Goal: Task Accomplishment & Management: Complete application form

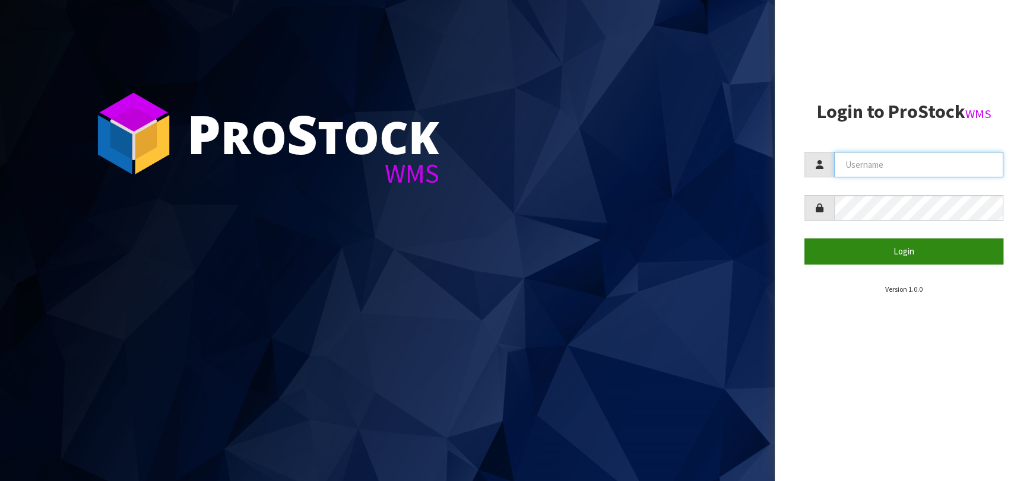
type input "[EMAIL_ADDRESS][DOMAIN_NAME]"
click at [856, 258] on button "Login" at bounding box center [903, 252] width 199 height 26
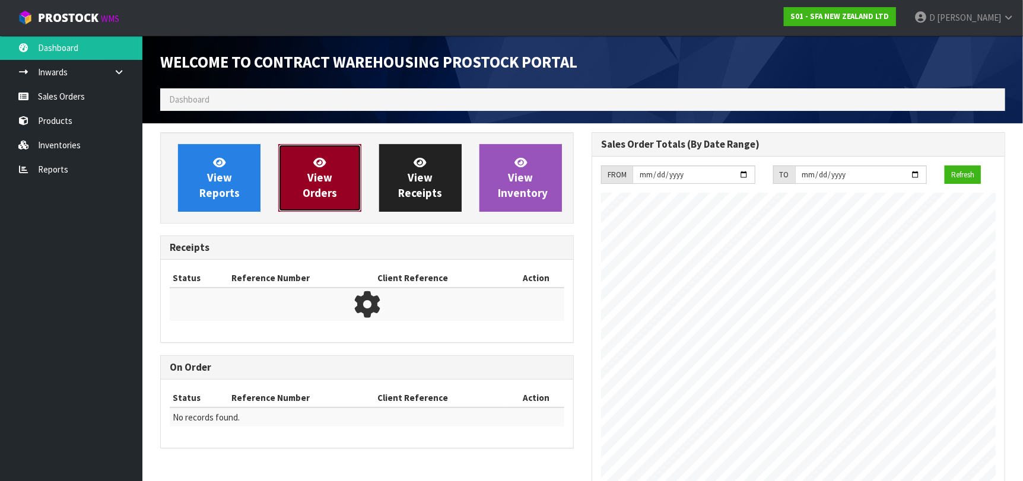
click at [301, 183] on link "View Orders" at bounding box center [319, 178] width 82 height 68
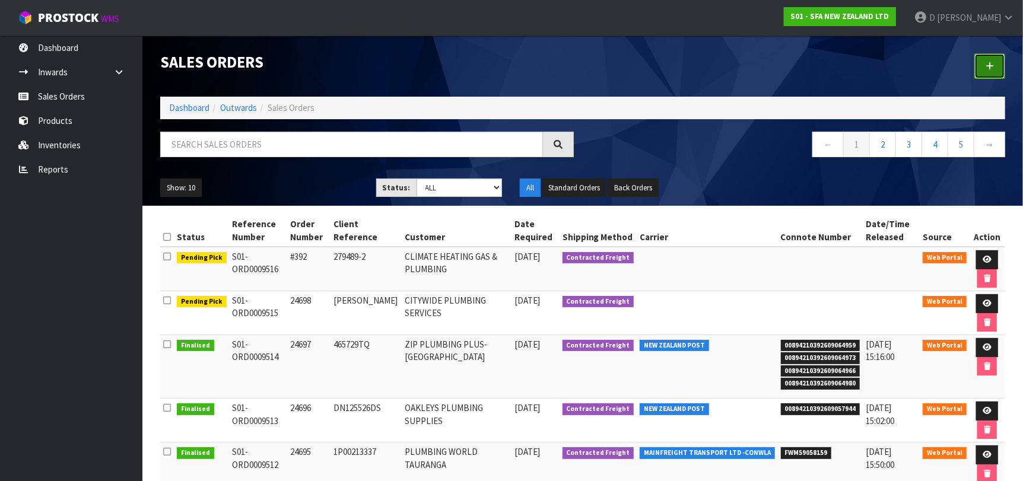
click at [1002, 67] on link at bounding box center [989, 66] width 31 height 26
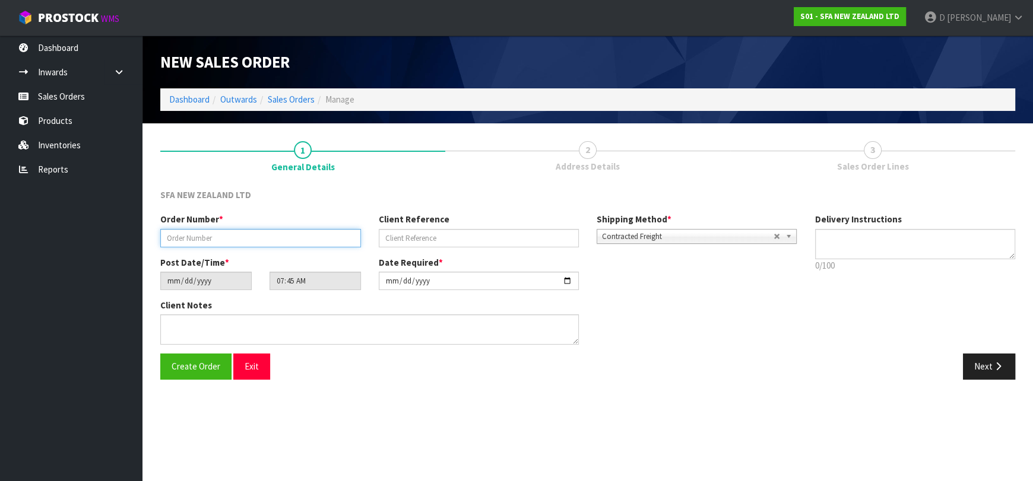
click at [285, 235] on input "text" at bounding box center [260, 238] width 201 height 18
type input "24699"
paste input "206707572"
type input "206707572"
drag, startPoint x: 982, startPoint y: 363, endPoint x: 531, endPoint y: 301, distance: 455.9
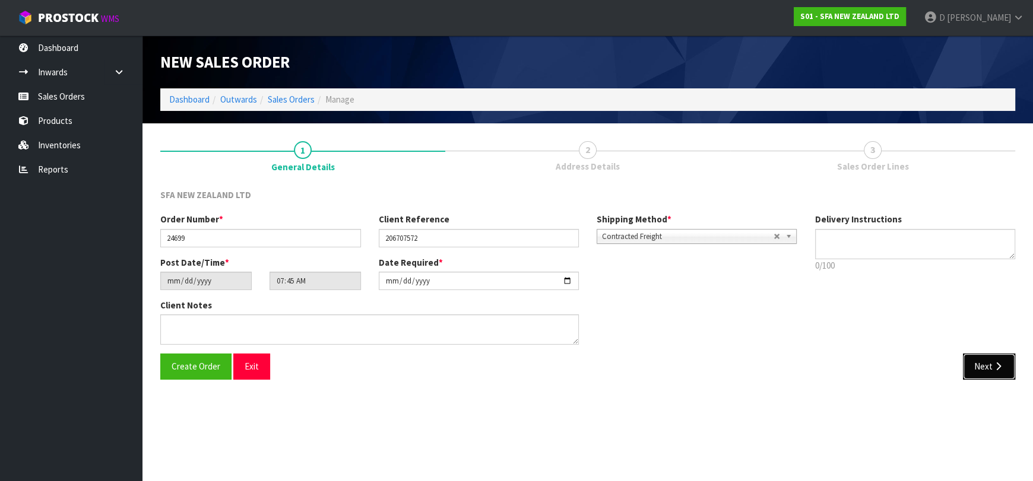
click at [976, 363] on button "Next" at bounding box center [989, 367] width 52 height 26
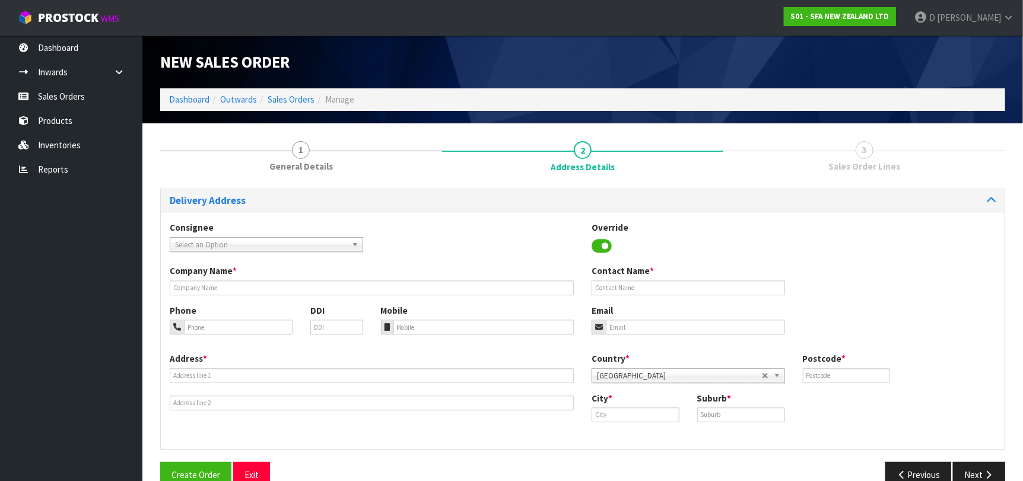
click at [265, 251] on div "Select an Option" at bounding box center [266, 244] width 193 height 15
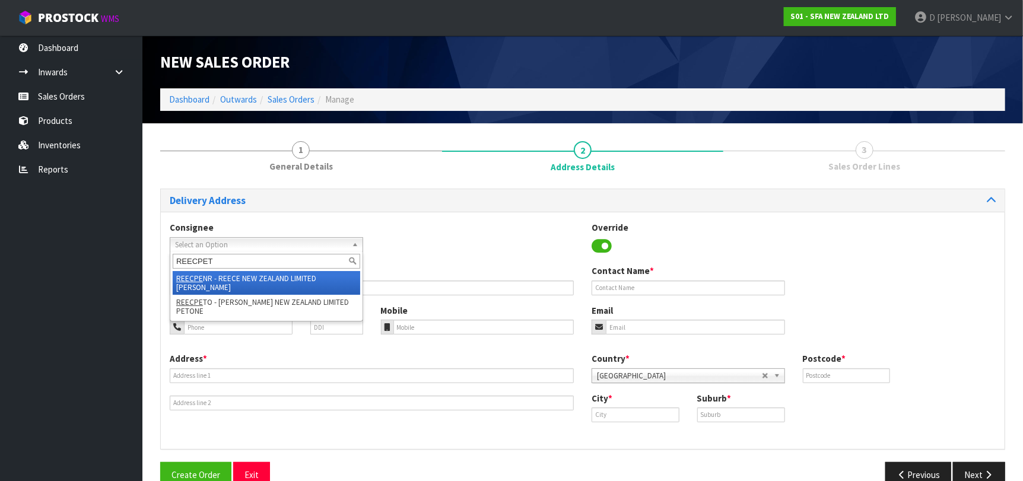
type input "REECPETO"
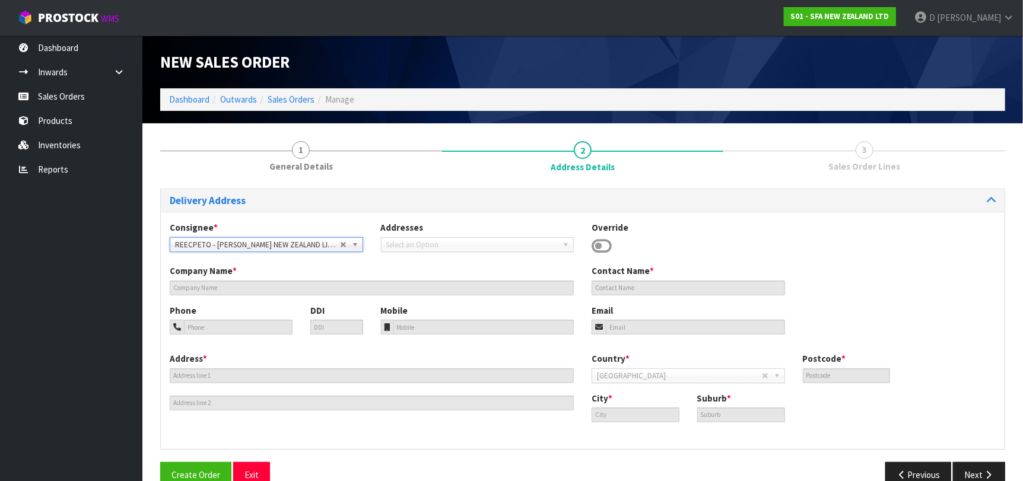
type input "[PERSON_NAME] NEW ZEALAND LIMITED PETONE"
type input "[STREET_ADDRESS][PERSON_NAME]"
type input "5012"
type input "Lower Hutt"
type input "PETONE"
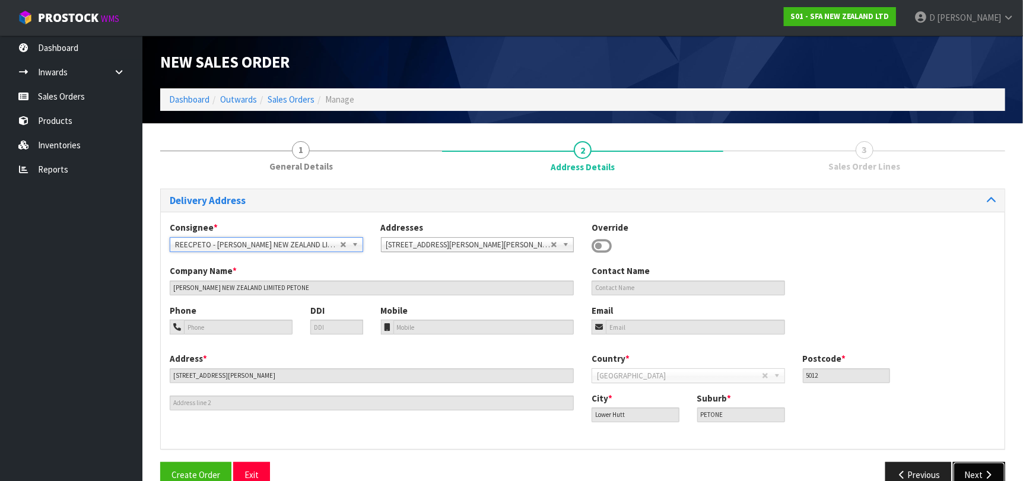
click at [963, 467] on button "Next" at bounding box center [979, 475] width 52 height 26
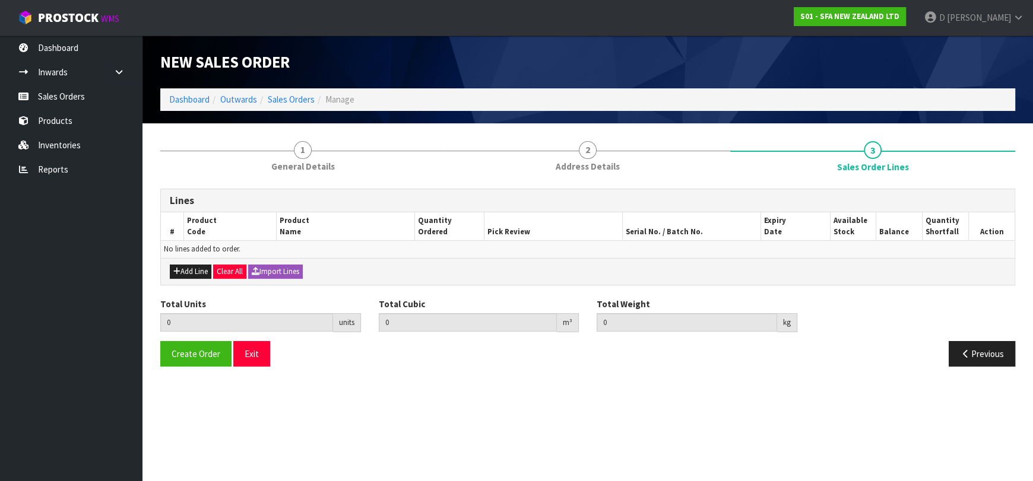
click at [189, 263] on div "Add Line Clear All Import Lines" at bounding box center [587, 271] width 853 height 27
drag, startPoint x: 193, startPoint y: 251, endPoint x: 301, endPoint y: 244, distance: 108.2
click at [301, 244] on td "No lines added to order." at bounding box center [587, 249] width 853 height 17
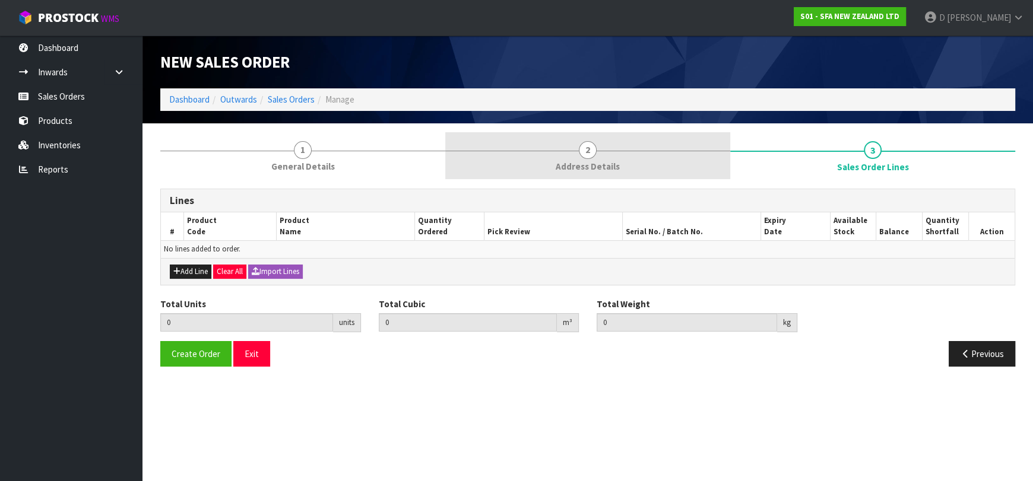
click at [631, 155] on link "2 Address Details" at bounding box center [587, 155] width 285 height 47
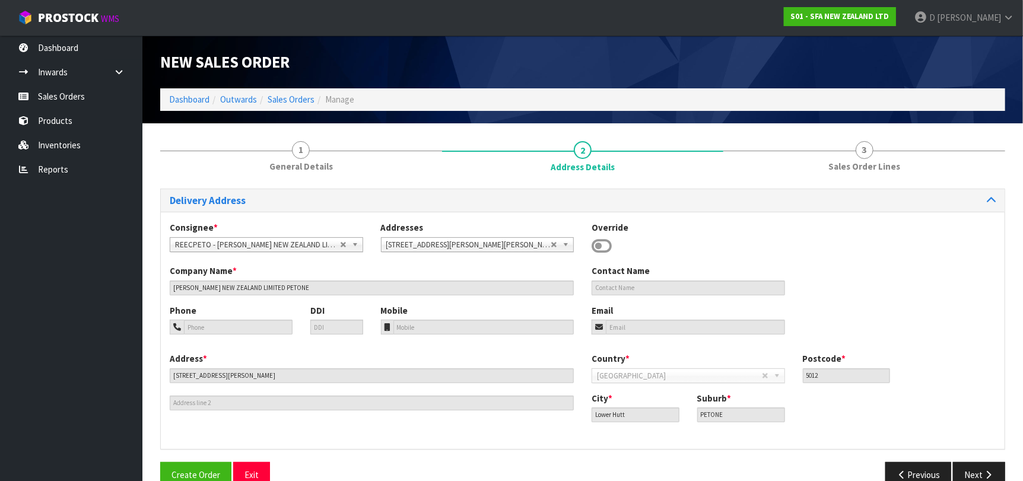
drag, startPoint x: 588, startPoint y: 256, endPoint x: 601, endPoint y: 243, distance: 18.5
click at [590, 253] on div "Consignee * 000001.BAY MECHANICS - BAY MECHANICS 000001A - BRAKE & TRANSMISSION…" at bounding box center [583, 242] width 844 height 43
drag, startPoint x: 602, startPoint y: 242, endPoint x: 537, endPoint y: 259, distance: 66.8
click at [601, 243] on icon at bounding box center [602, 246] width 20 height 18
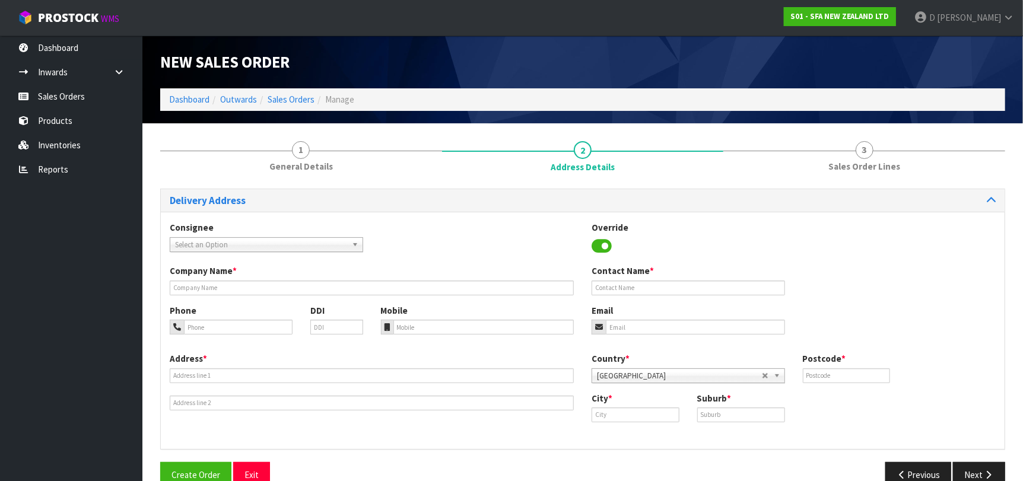
click at [375, 368] on div "Address *" at bounding box center [372, 382] width 422 height 58
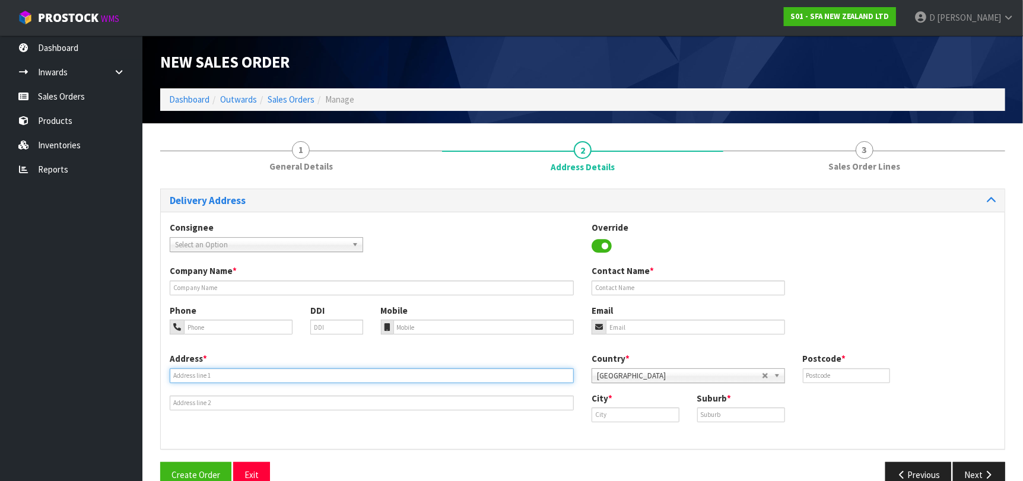
click at [376, 373] on input "text" at bounding box center [372, 376] width 404 height 15
paste input "[STREET_ADDRESS]"
type input "[STREET_ADDRESS]"
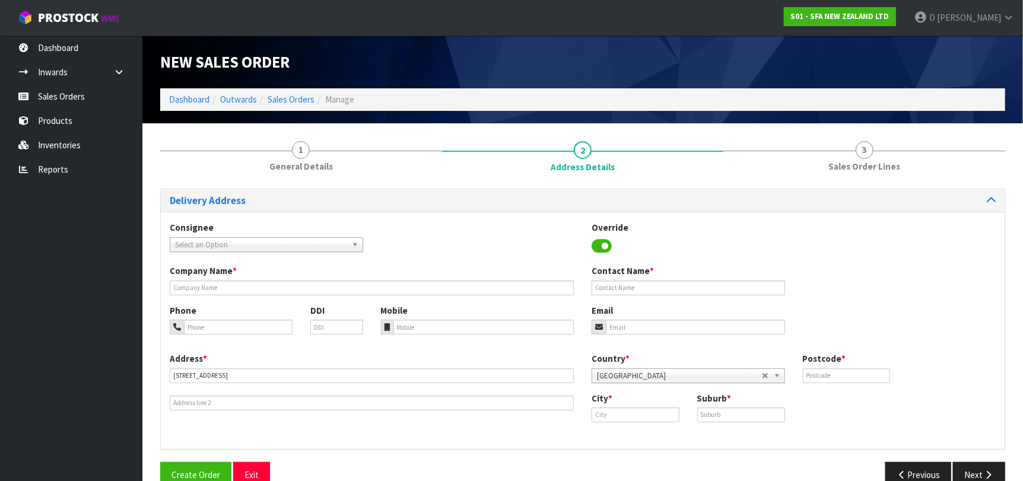
click at [506, 301] on div "Company Name * Contact Name *" at bounding box center [583, 284] width 844 height 39
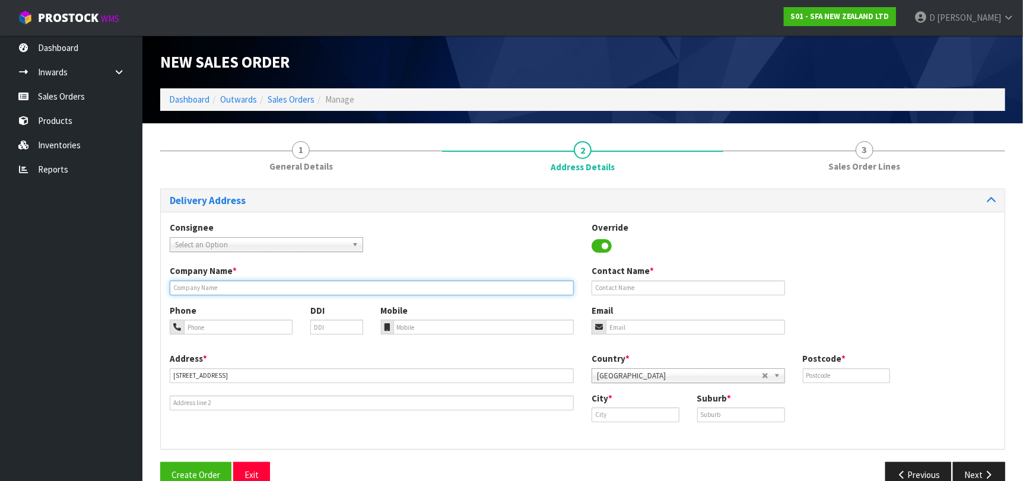
click at [504, 289] on input "text" at bounding box center [372, 288] width 404 height 15
paste input "[PERSON_NAME] NEW ZEALAND LIMITED PETONE"
type input "[PERSON_NAME] NEW ZEALAND LIMITED PETONE"
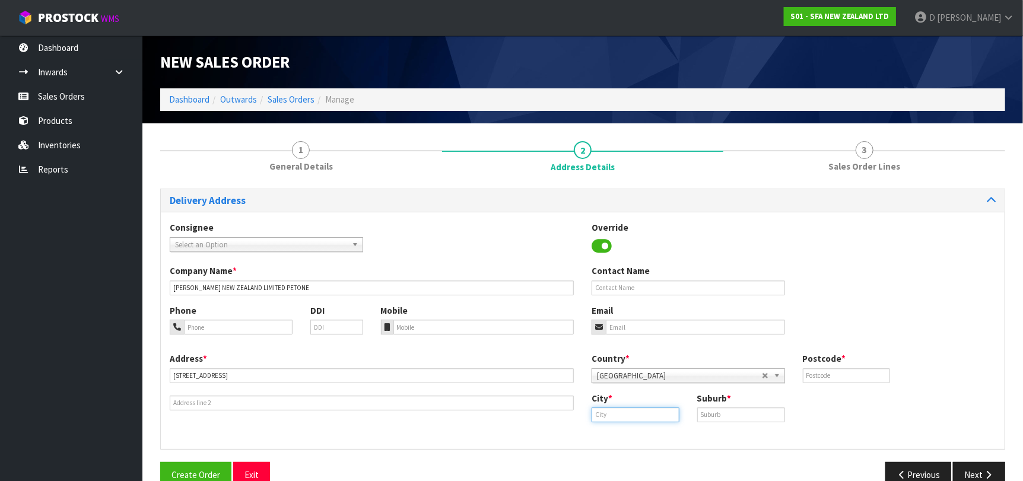
click at [637, 422] on input "text" at bounding box center [636, 415] width 88 height 15
paste input "Lower Hutt"
type input "Lower Hutt"
click at [741, 411] on input "text" at bounding box center [741, 415] width 88 height 15
click at [741, 412] on input "text" at bounding box center [741, 415] width 88 height 15
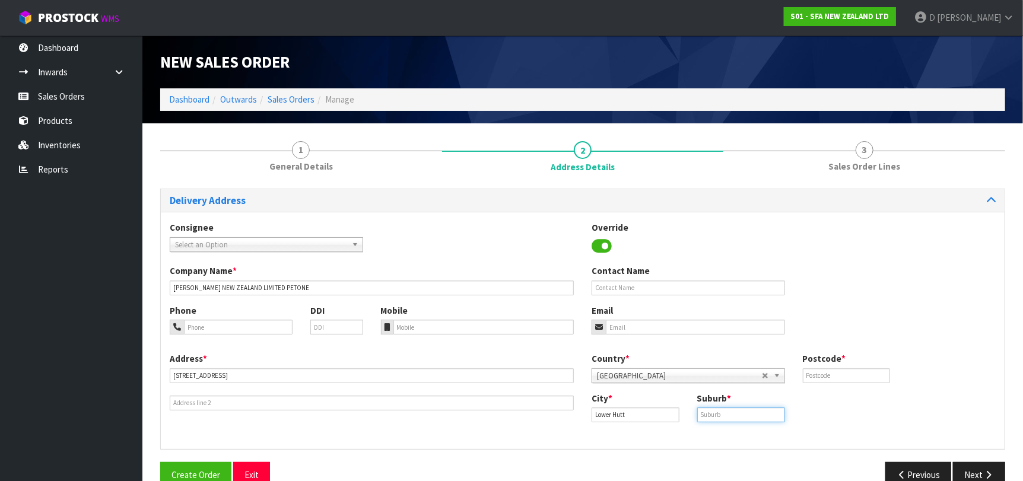
paste input "LOWER HUTT"
click at [735, 425] on div "City * [GEOGRAPHIC_DATA] Suburb * [GEOGRAPHIC_DATA]" at bounding box center [794, 411] width 422 height 39
click at [736, 420] on input "LOWER HUTT" at bounding box center [741, 415] width 88 height 15
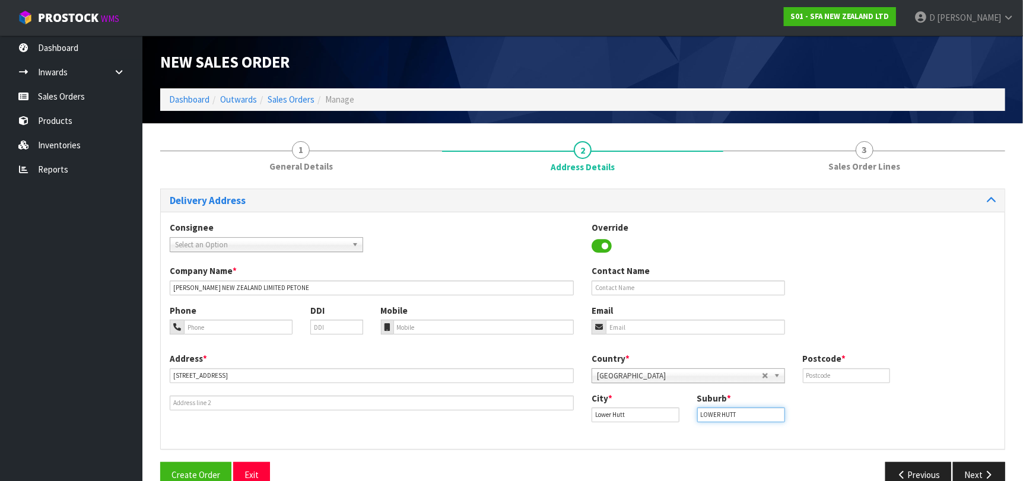
paste input "PETONE"
type input "PETONE"
click at [831, 376] on input "text" at bounding box center [847, 376] width 88 height 15
paste input "5012"
type input "5012"
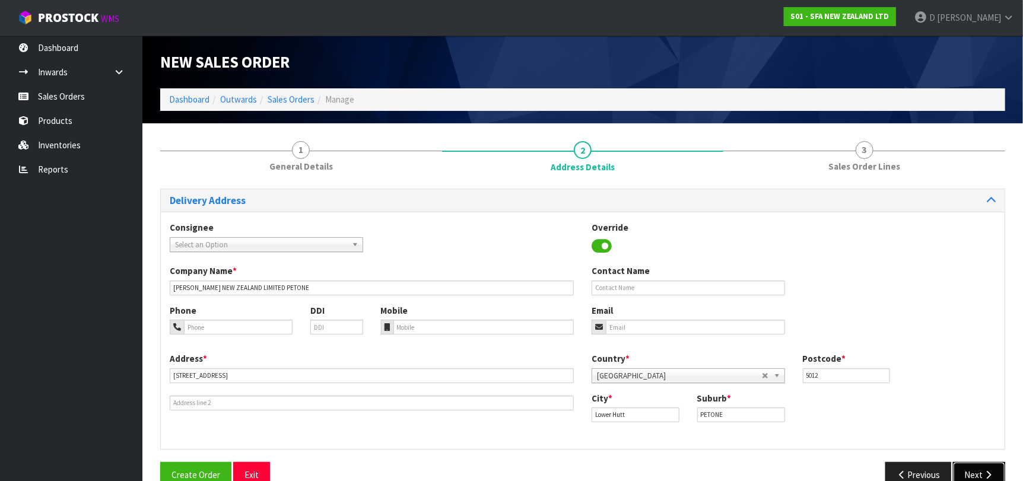
click at [974, 465] on button "Next" at bounding box center [979, 475] width 52 height 26
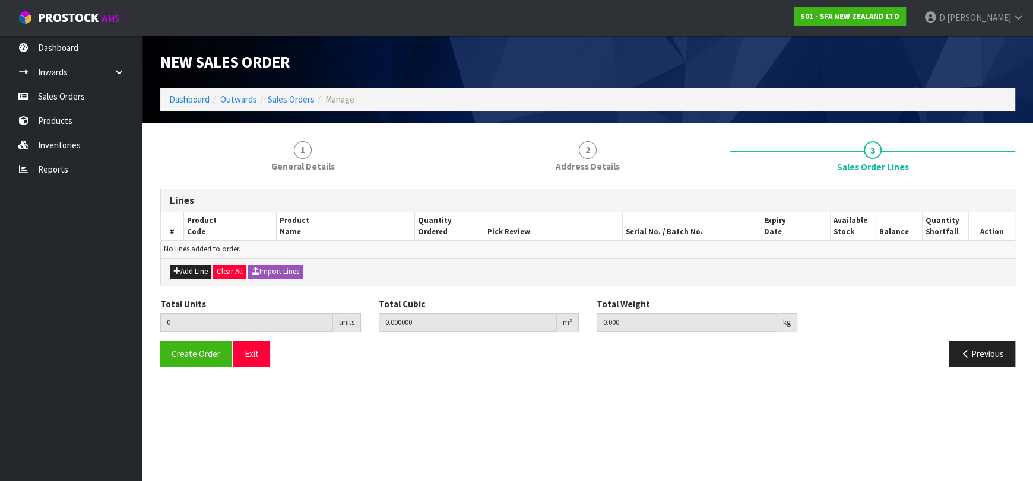
click at [192, 255] on td "No lines added to order." at bounding box center [587, 249] width 853 height 17
click at [201, 267] on button "Add Line" at bounding box center [191, 272] width 42 height 14
type input "0"
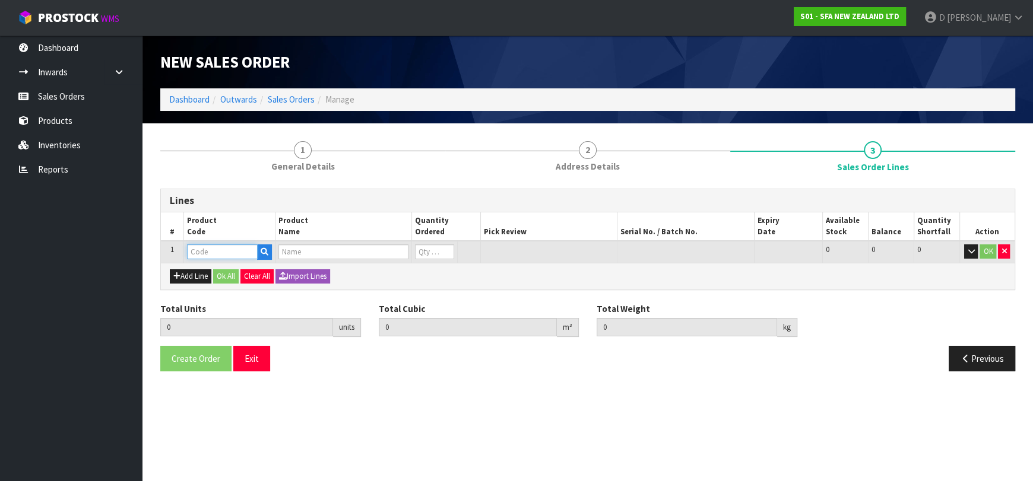
click at [215, 256] on input "text" at bounding box center [222, 251] width 71 height 15
type input "SA94"
type input "0.000000"
type input "0.000"
type input "SANISHOWER UP WASTE WATER PUMP"
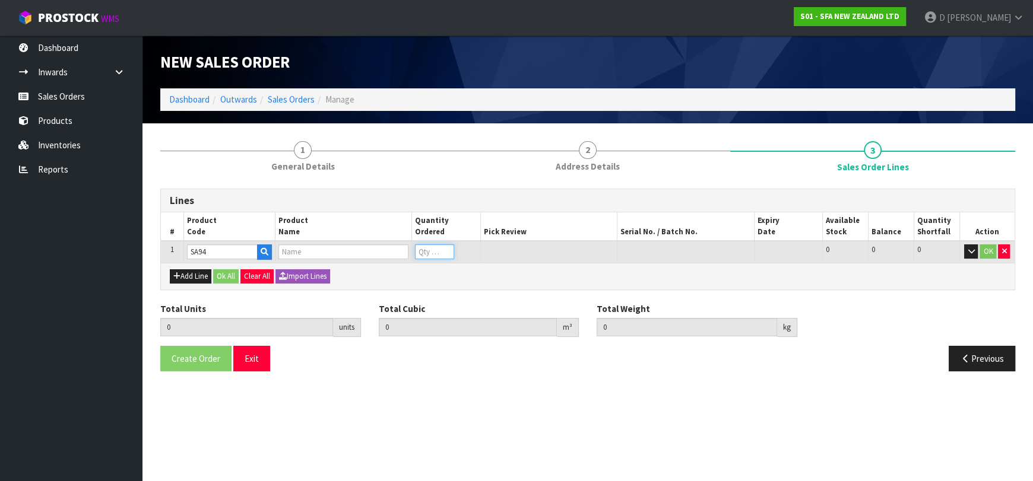
type input "0"
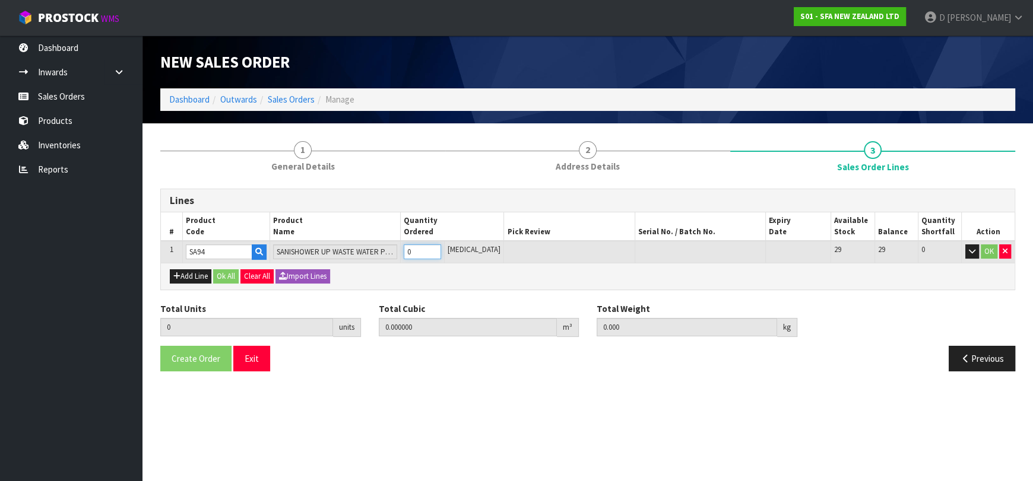
type input "1"
type input "0.01617"
type input "4.68"
type input "1"
click at [236, 277] on button "Ok All" at bounding box center [226, 276] width 26 height 14
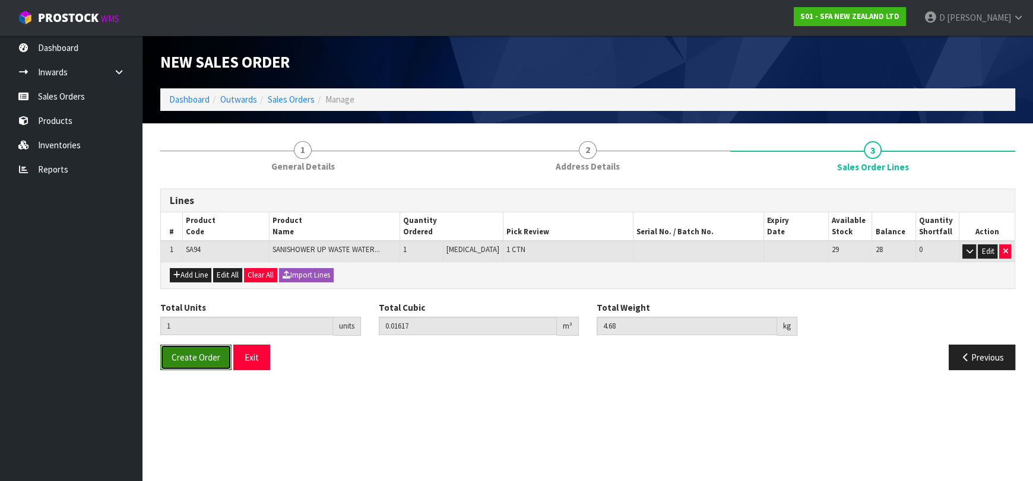
click at [201, 363] on button "Create Order" at bounding box center [195, 358] width 71 height 26
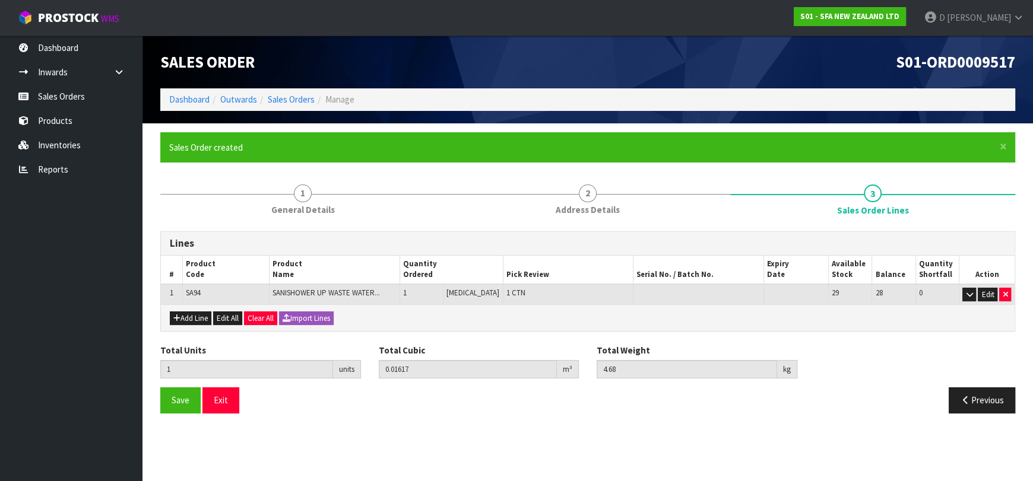
click at [54, 264] on ul "Dashboard Inwards Purchase Orders Receipts Sales Orders Products Inventories Re…" at bounding box center [71, 259] width 142 height 446
click at [301, 93] on ol "Dashboard Outwards Sales Orders Manage" at bounding box center [587, 99] width 855 height 22
click at [301, 96] on link "Sales Orders" at bounding box center [291, 99] width 47 height 11
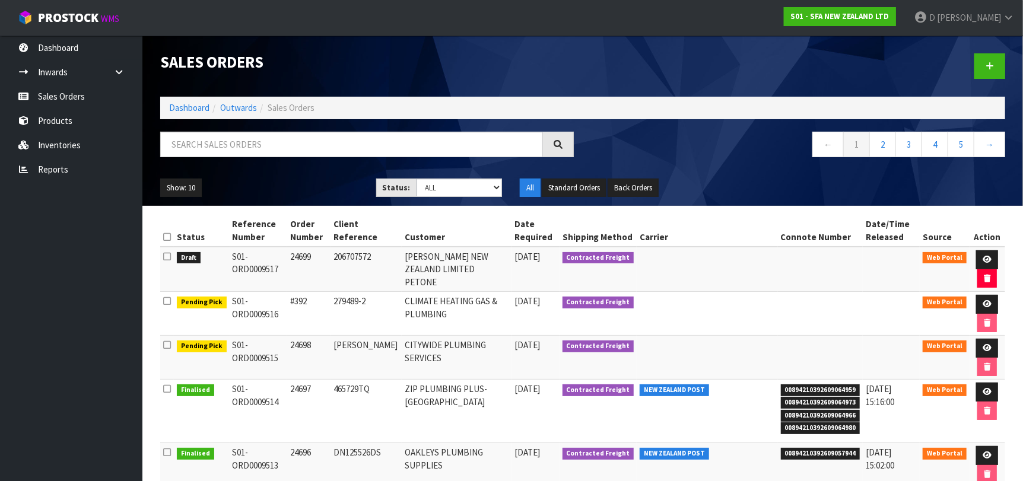
click at [362, 426] on td "465729TQ" at bounding box center [366, 411] width 71 height 63
click at [390, 284] on td "206707572" at bounding box center [366, 269] width 71 height 45
click at [994, 65] on link at bounding box center [989, 66] width 31 height 26
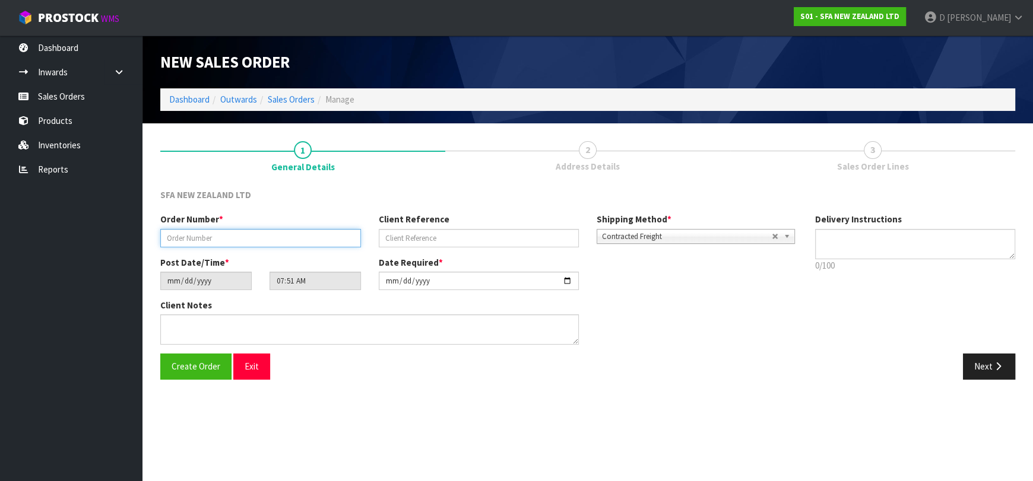
click at [294, 240] on input "text" at bounding box center [260, 238] width 201 height 18
type input "24700"
paste input "1P00214583"
type input "1P00214583"
click at [974, 356] on button "Next" at bounding box center [989, 367] width 52 height 26
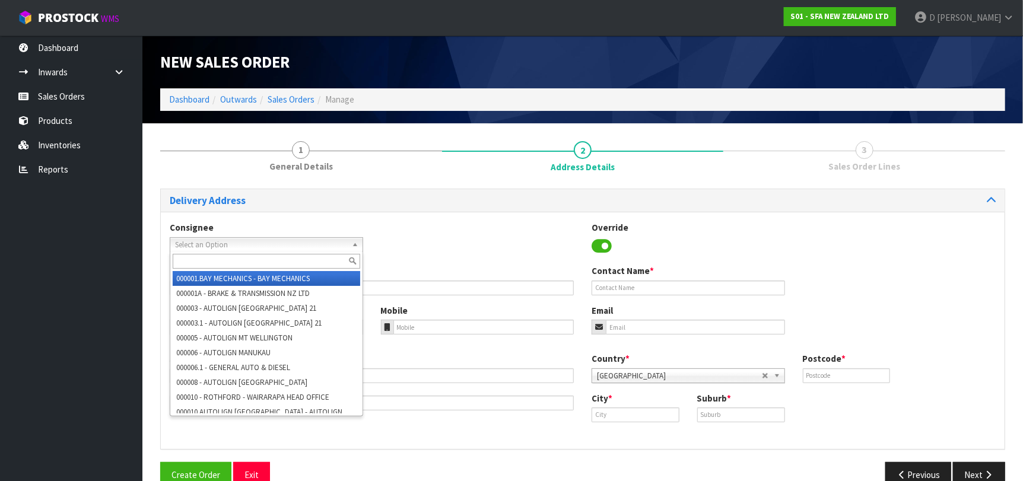
click at [317, 249] on span "Select an Option" at bounding box center [261, 245] width 172 height 14
click at [316, 248] on span "Select an Option" at bounding box center [261, 245] width 172 height 14
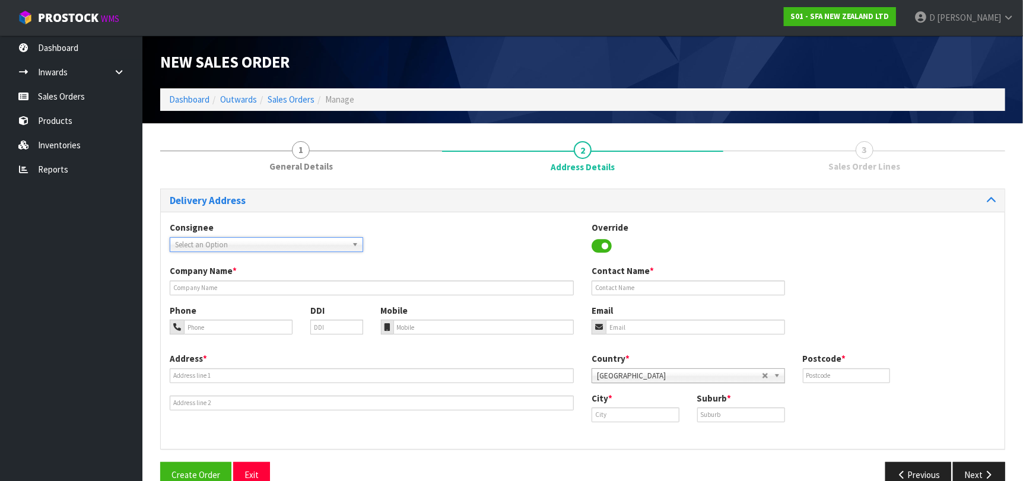
click at [316, 247] on span "Select an Option" at bounding box center [261, 245] width 172 height 14
type input "PLUMBKUMU"
click at [316, 247] on span "Select an Option" at bounding box center [261, 245] width 172 height 14
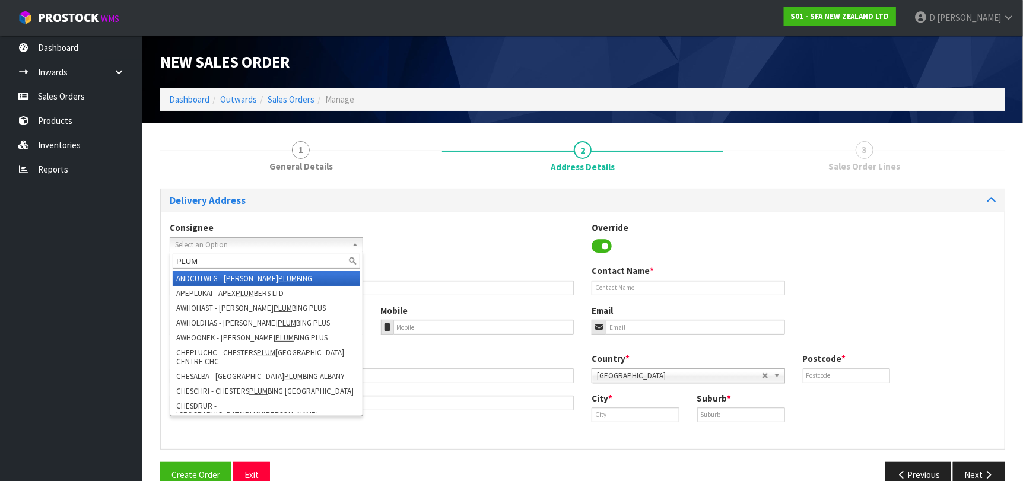
type input "PLUMK"
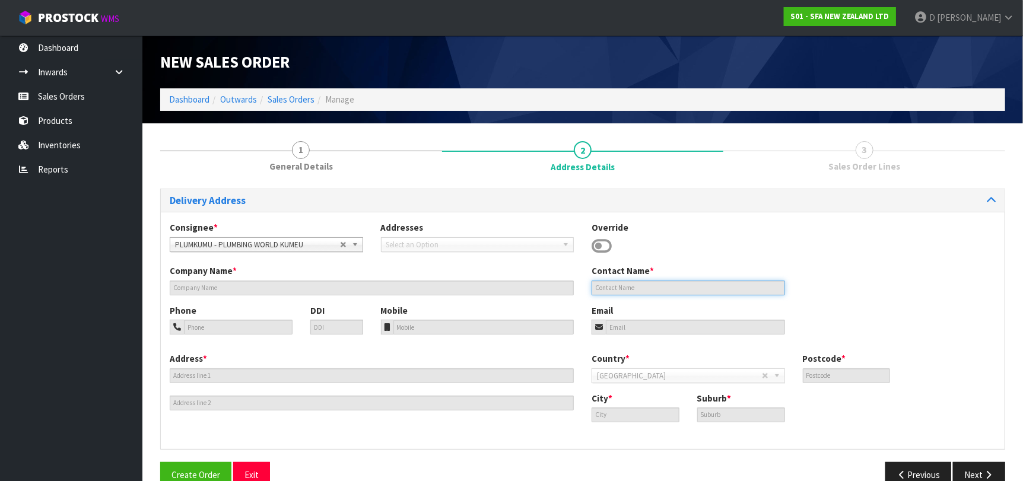
type input "PLUMBING WORLD KUMEU"
type input "[STREET_ADDRESS]"
type input "0810"
type input "KUMEU"
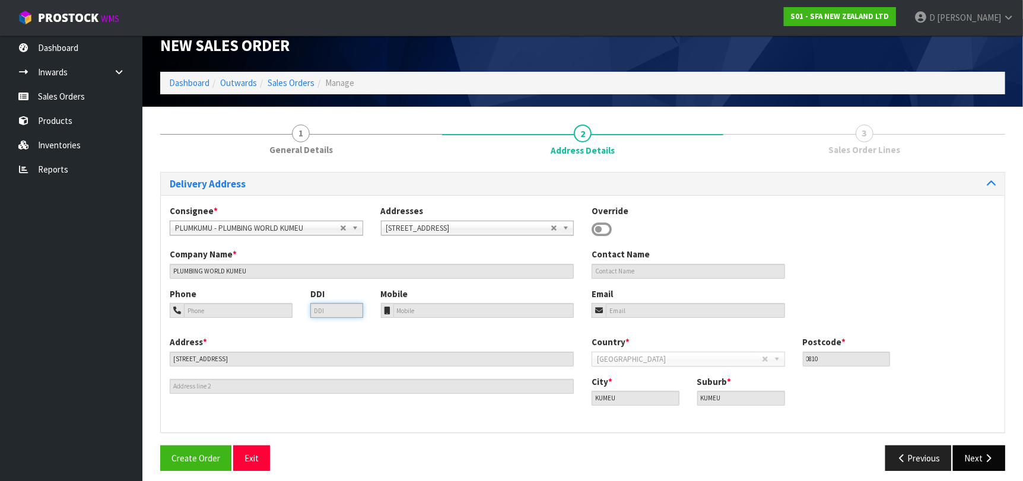
scroll to position [24, 0]
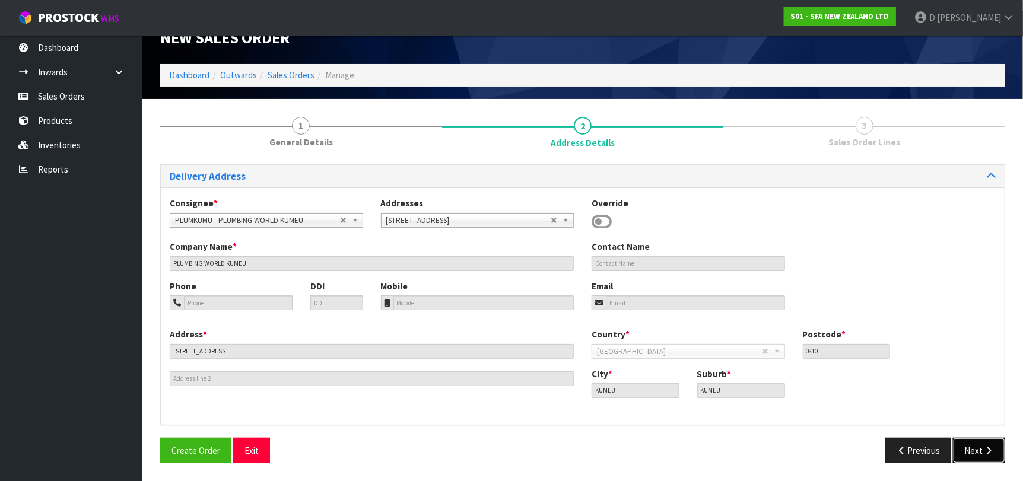
click at [974, 445] on button "Next" at bounding box center [979, 451] width 52 height 26
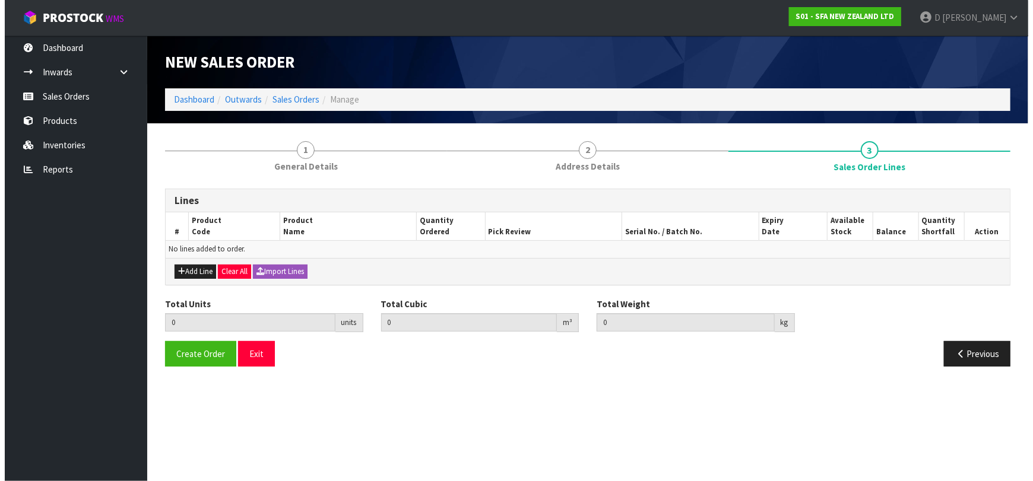
scroll to position [0, 0]
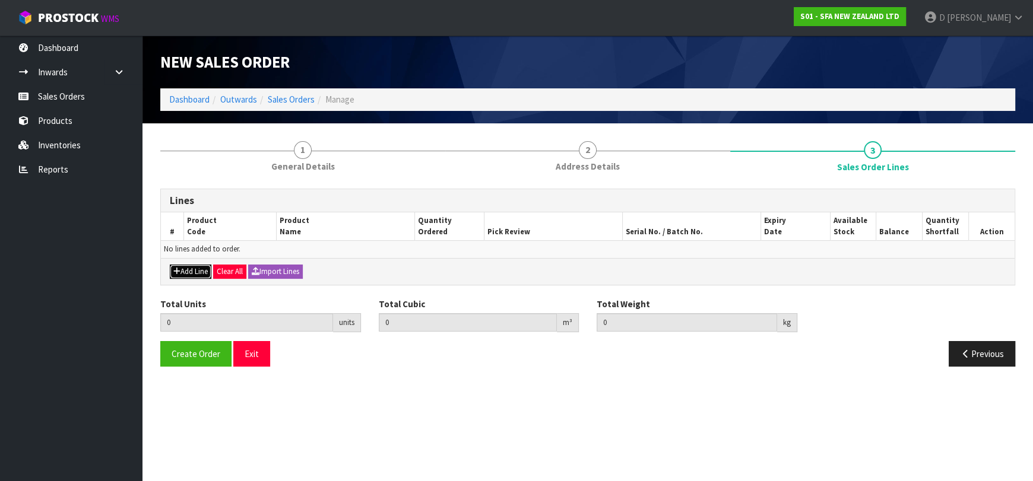
click at [207, 273] on button "Add Line" at bounding box center [191, 272] width 42 height 14
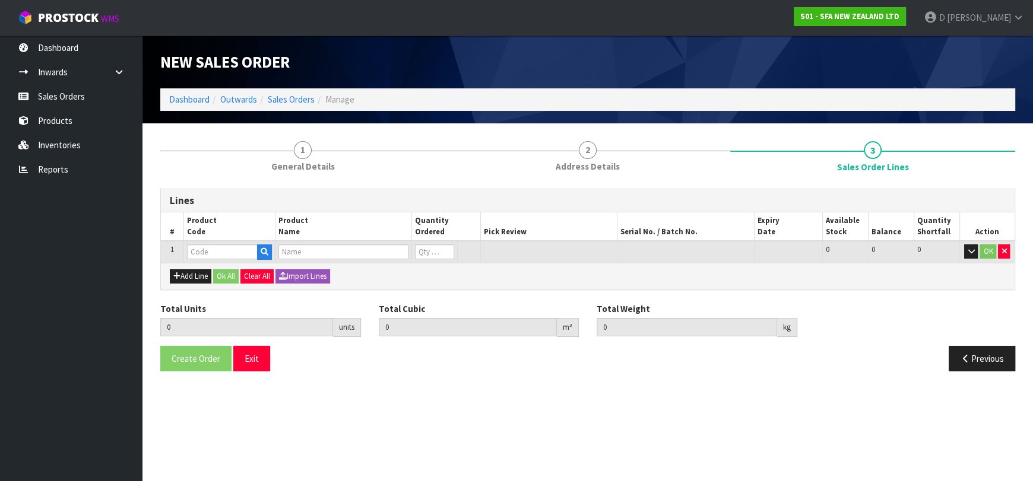
click at [204, 263] on div "Add Line Ok All Clear All Import Lines" at bounding box center [587, 276] width 853 height 27
click at [209, 255] on input "text" at bounding box center [222, 251] width 71 height 15
type input "SA101"
type input "0.000000"
type input "0.000"
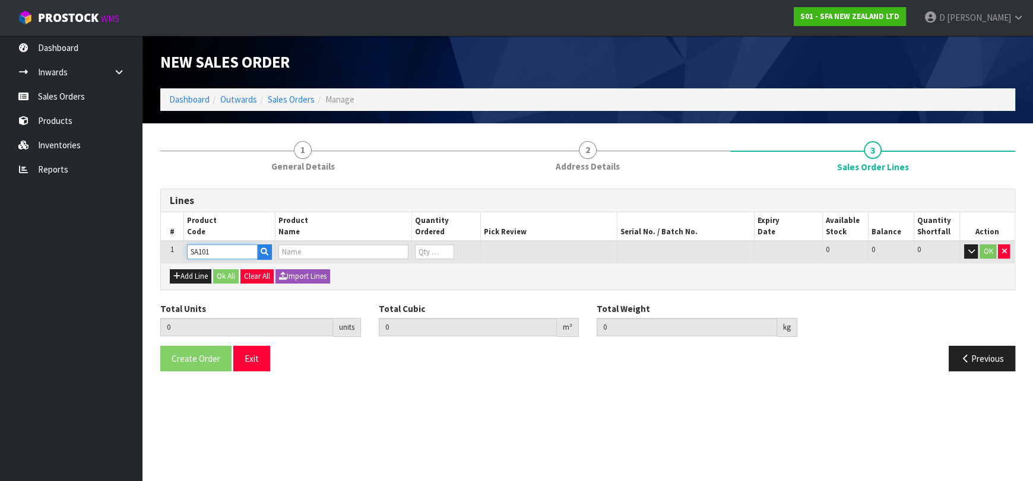
type input "SA101 SANISPEED SMALL BORE"
type input "0"
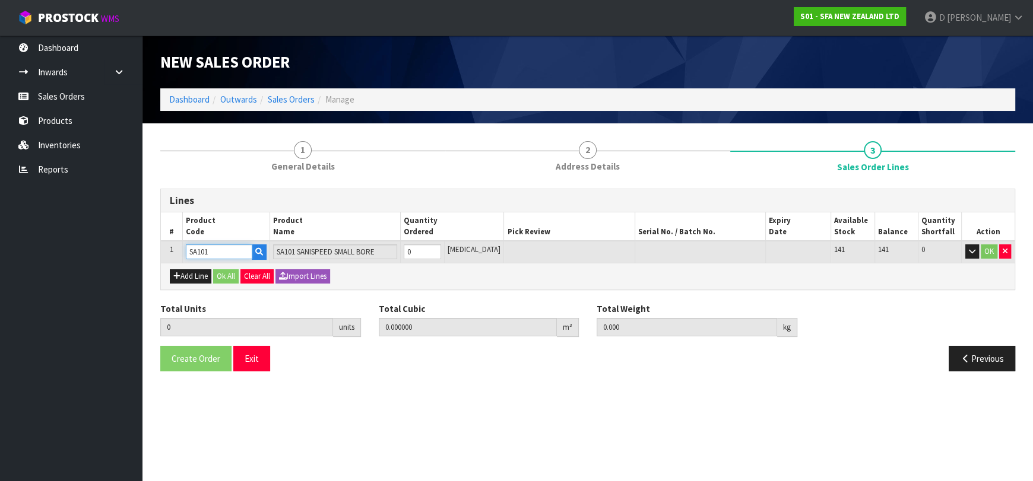
type input "SA101"
type input "2"
type input "0.062976"
type input "13.3"
type input "2"
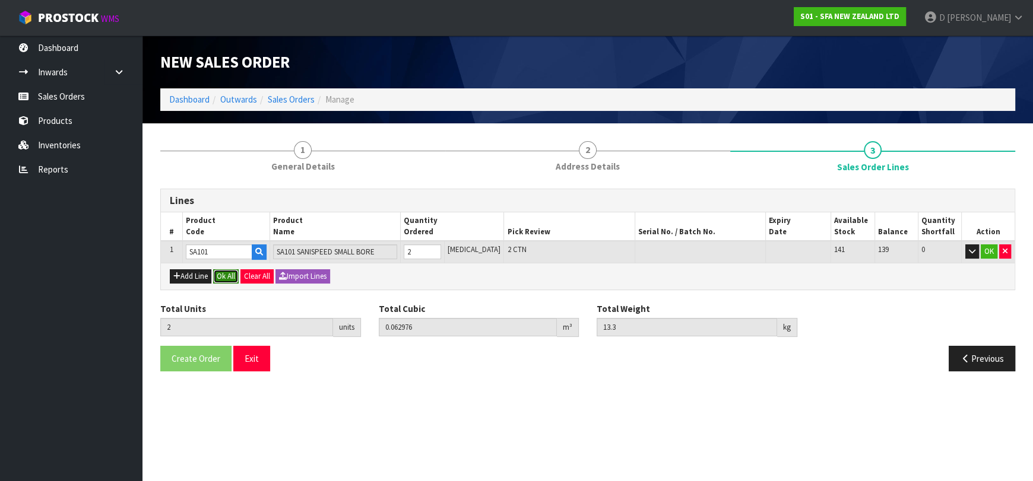
click at [225, 276] on button "Ok All" at bounding box center [226, 276] width 26 height 14
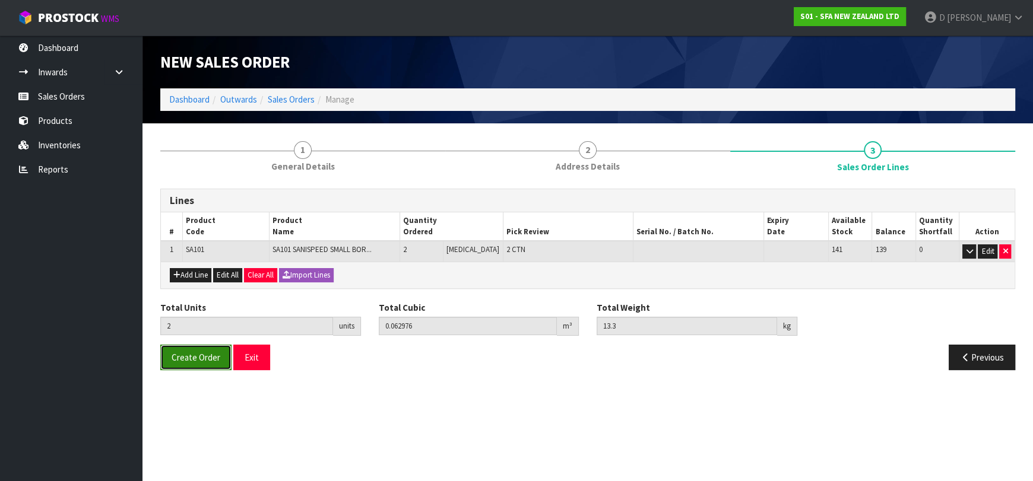
click at [188, 349] on button "Create Order" at bounding box center [195, 358] width 71 height 26
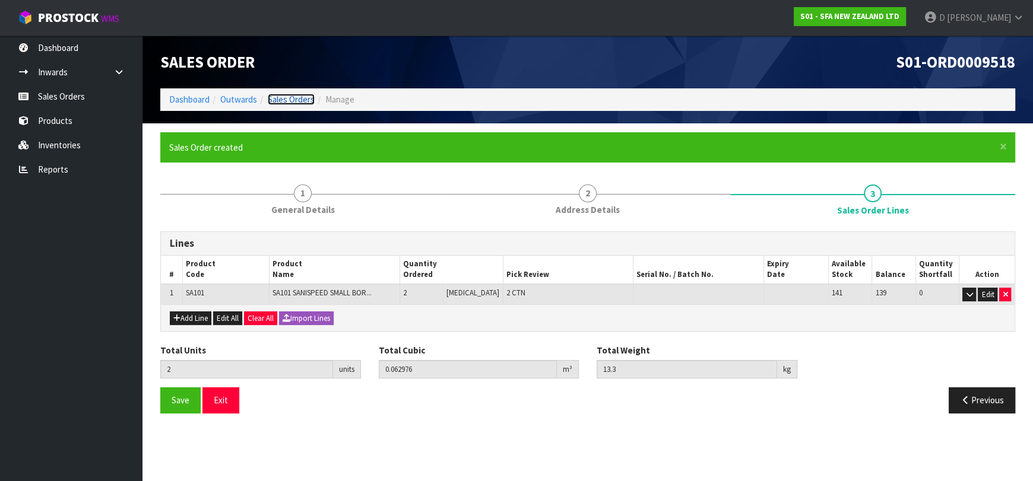
click at [300, 99] on link "Sales Orders" at bounding box center [291, 99] width 47 height 11
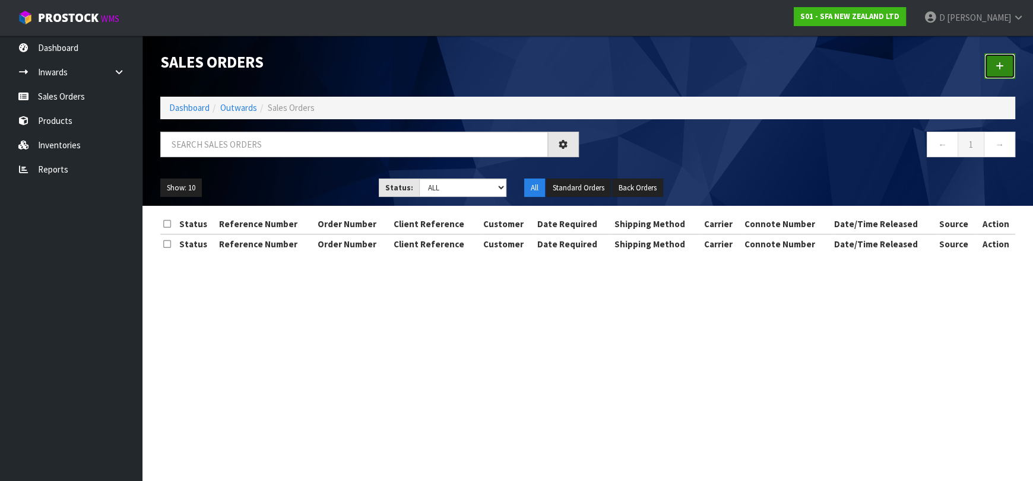
click at [991, 63] on link at bounding box center [999, 66] width 31 height 26
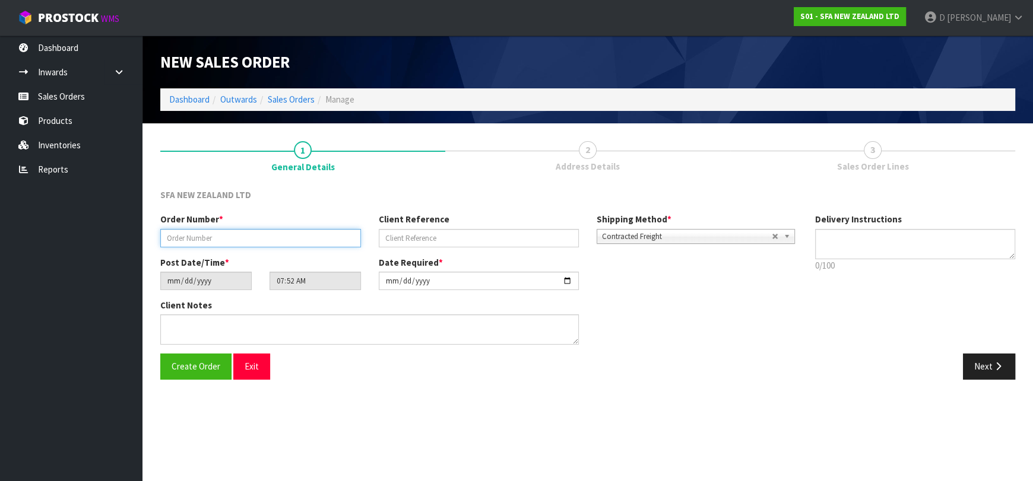
click at [214, 239] on input "text" at bounding box center [260, 238] width 201 height 18
type input "24701"
paste input "1P00214607"
type input "1P00214607"
drag, startPoint x: 996, startPoint y: 373, endPoint x: 286, endPoint y: 269, distance: 718.0
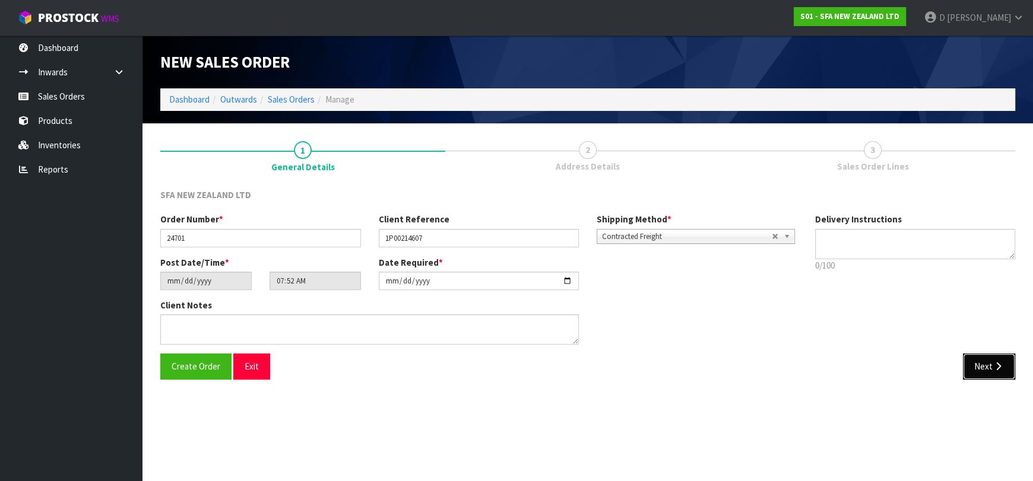
click at [996, 373] on button "Next" at bounding box center [989, 367] width 52 height 26
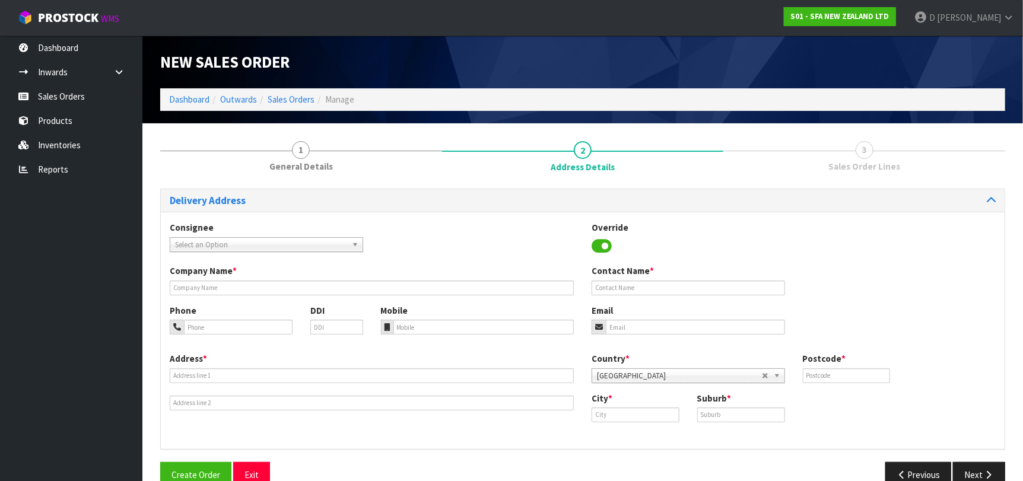
click at [260, 249] on div "Consignee 000001.BAY MECHANICS - BAY MECHANICS 000001A - BRAKE & TRANSMISSION N…" at bounding box center [583, 242] width 844 height 43
click at [255, 249] on span "Select an Option" at bounding box center [261, 245] width 172 height 14
type input "PLUMONEK"
type input "PLUMBING WORLD ONEKAWA"
type input "[STREET_ADDRESS]"
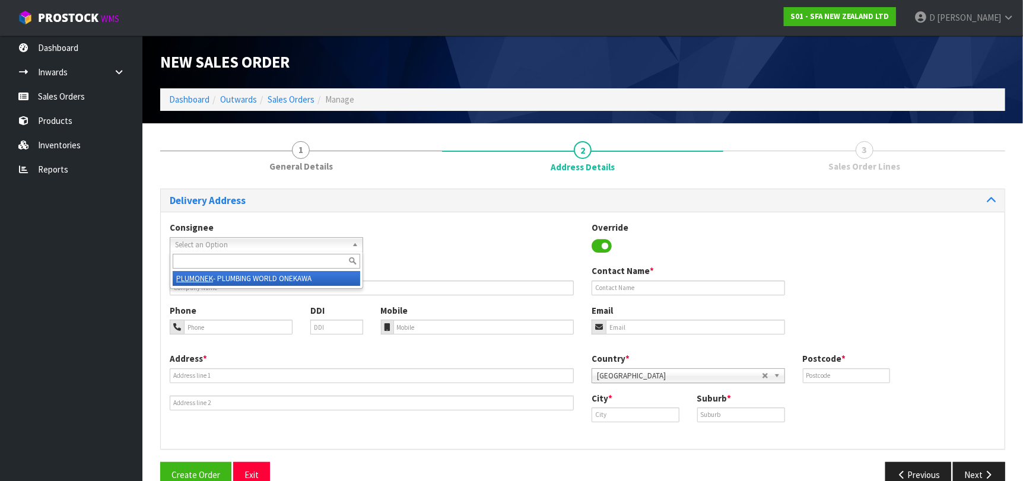
type input "4110"
type input "ONEKAWA"
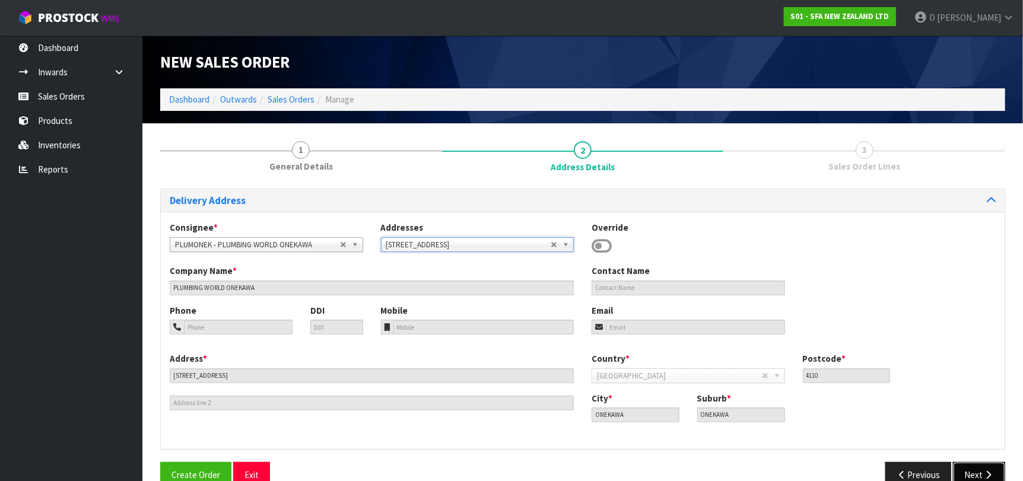
click at [972, 471] on button "Next" at bounding box center [979, 475] width 52 height 26
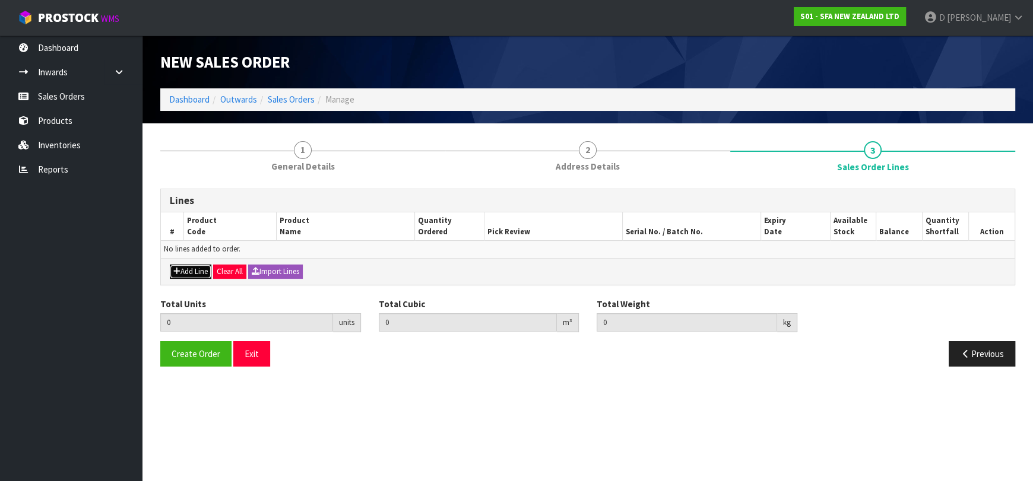
drag, startPoint x: 170, startPoint y: 266, endPoint x: 204, endPoint y: 269, distance: 34.0
click at [189, 269] on button "Add Line" at bounding box center [191, 272] width 42 height 14
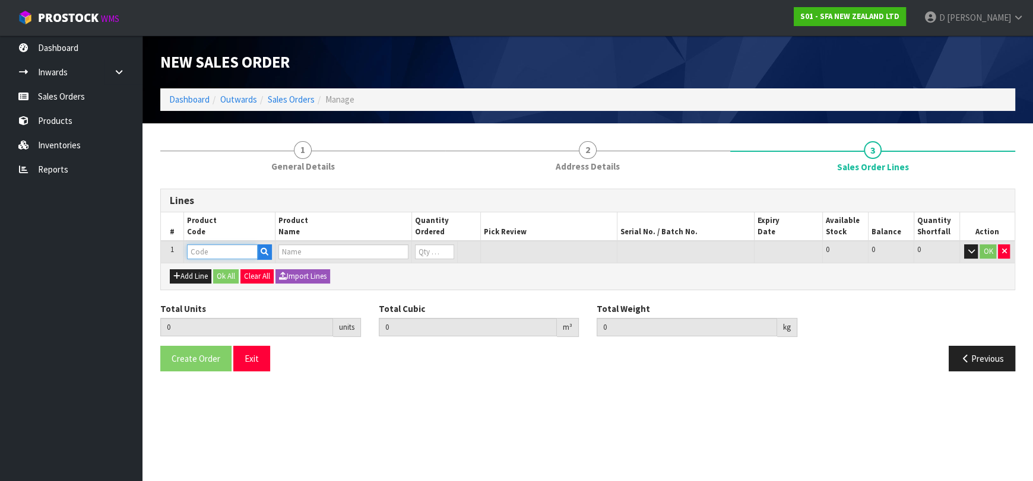
click at [224, 256] on input "text" at bounding box center [222, 251] width 71 height 15
type input "SA101"
type input "0.000000"
type input "0.000"
type input "SA101 SANISPEED SMALL BORE"
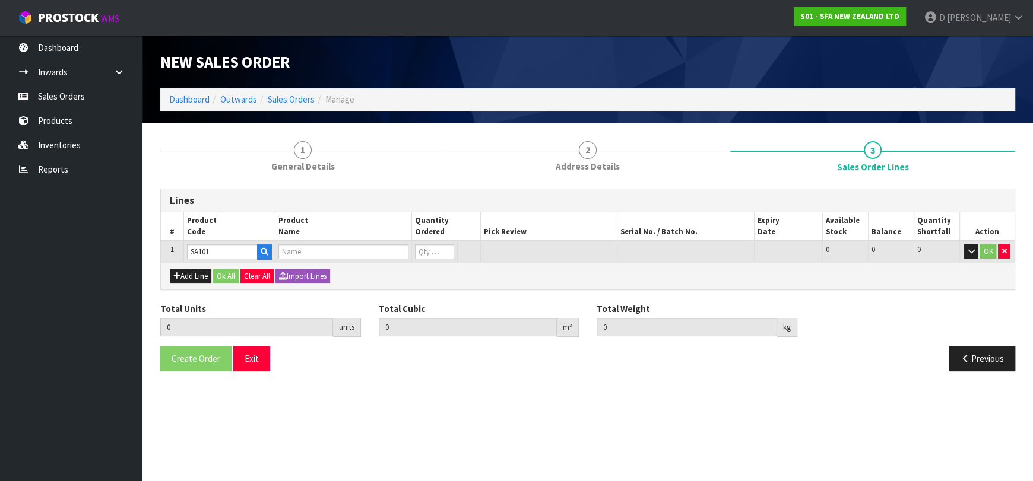
type input "0"
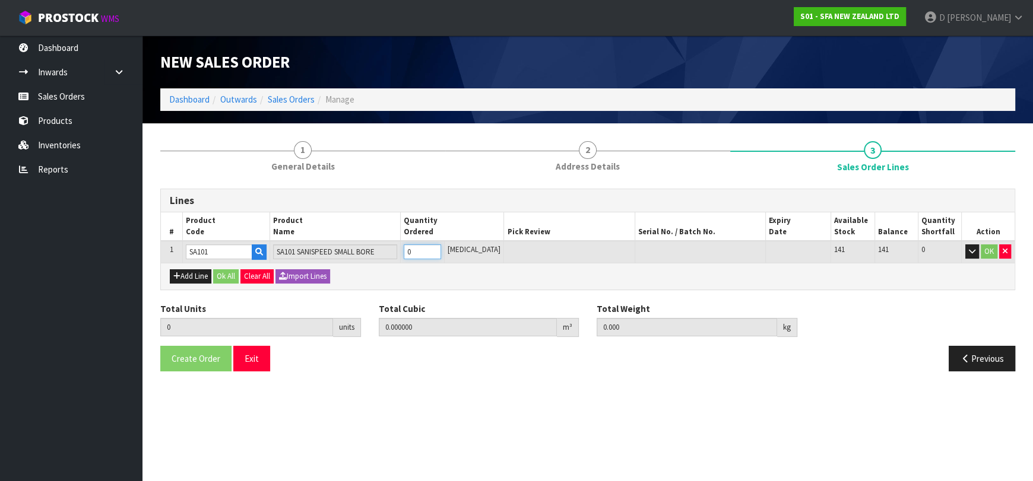
type input "1"
type input "0.031488"
type input "6.65"
type input "1"
click at [234, 272] on button "Ok All" at bounding box center [226, 276] width 26 height 14
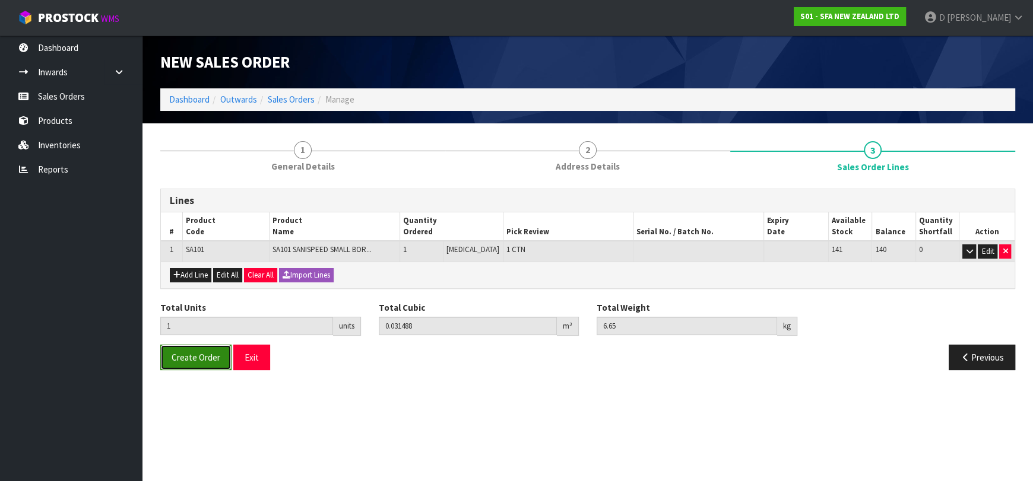
click at [188, 348] on button "Create Order" at bounding box center [195, 358] width 71 height 26
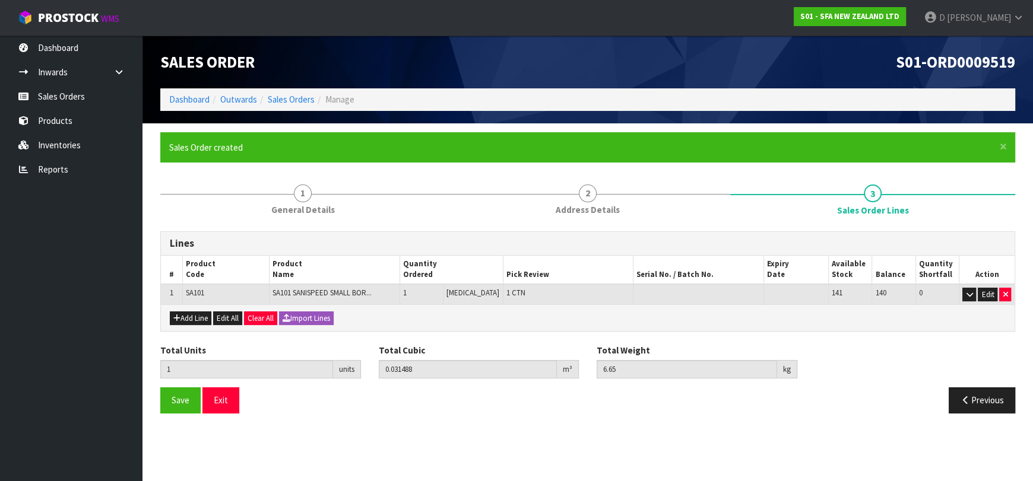
click at [299, 109] on ol "Dashboard Outwards Sales Orders Manage" at bounding box center [587, 99] width 855 height 22
click at [292, 102] on link "Sales Orders" at bounding box center [291, 99] width 47 height 11
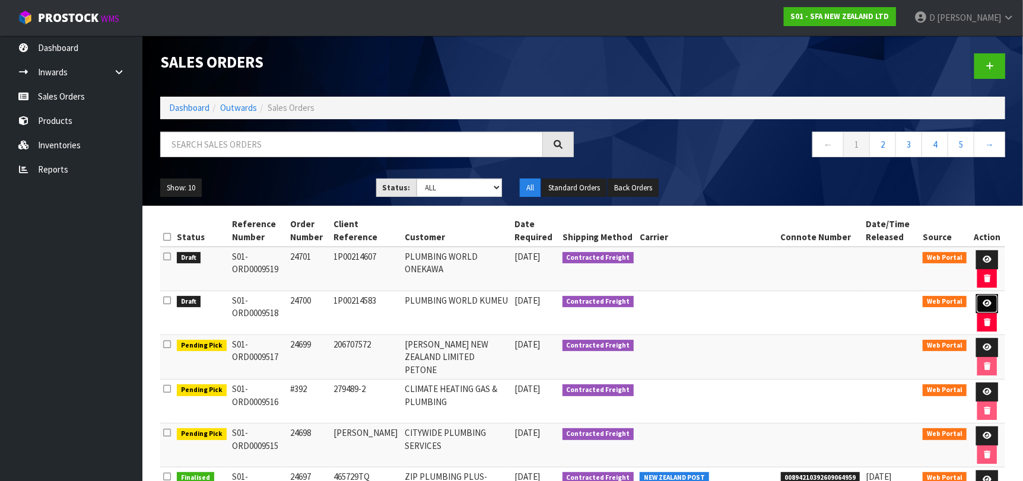
click at [989, 297] on link at bounding box center [987, 303] width 22 height 19
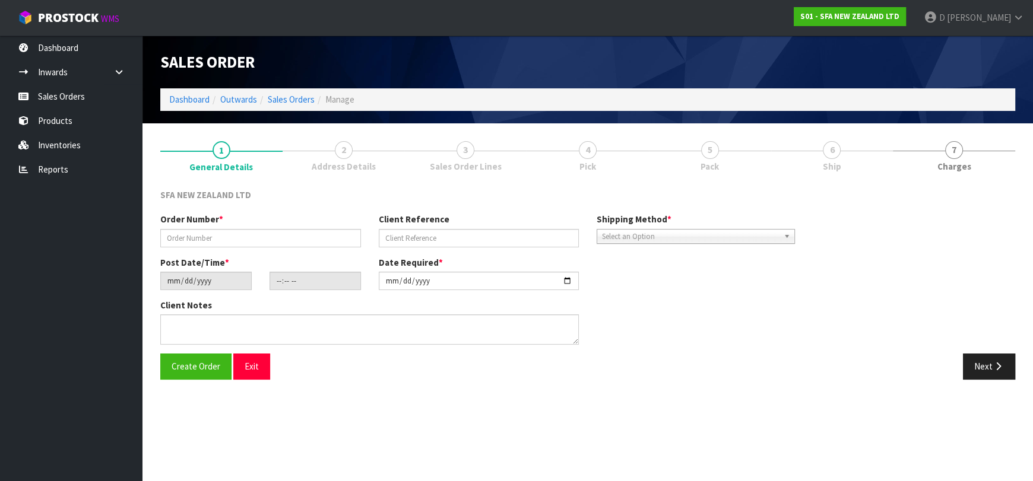
type input "24700"
type input "1P00214583"
type input "[DATE]"
type input "09:51:00.000"
type input "[DATE]"
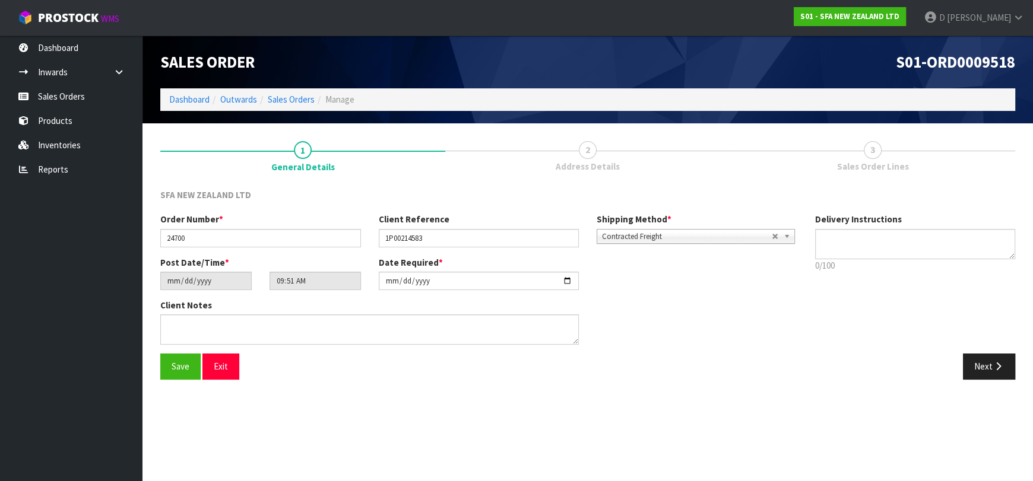
click at [842, 152] on link "3 Sales Order Lines" at bounding box center [872, 155] width 285 height 47
click at [995, 351] on div "Order Number * 24700 Client Reference 1P00214583 Shipping Method * Pickup Contr…" at bounding box center [587, 283] width 872 height 141
click at [979, 372] on button "Next" at bounding box center [989, 367] width 52 height 26
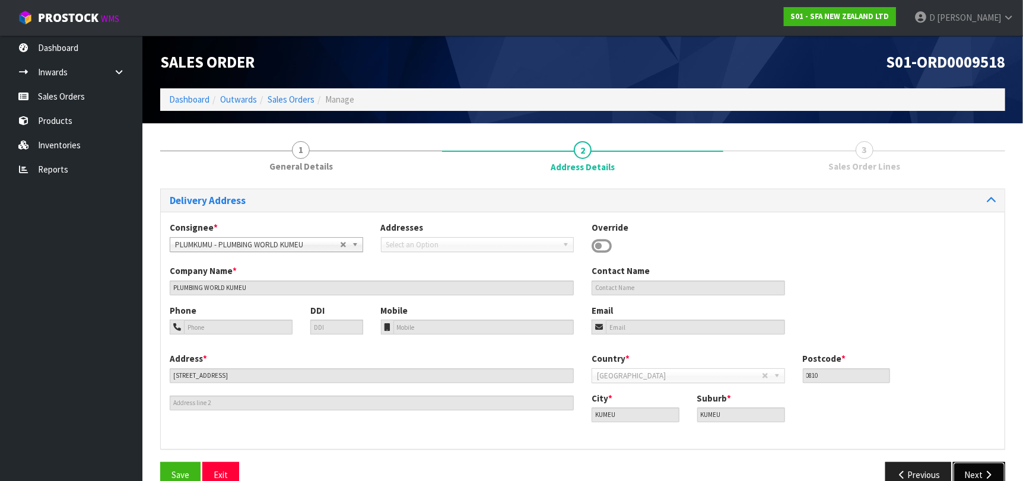
click at [981, 477] on button "Next" at bounding box center [979, 475] width 52 height 26
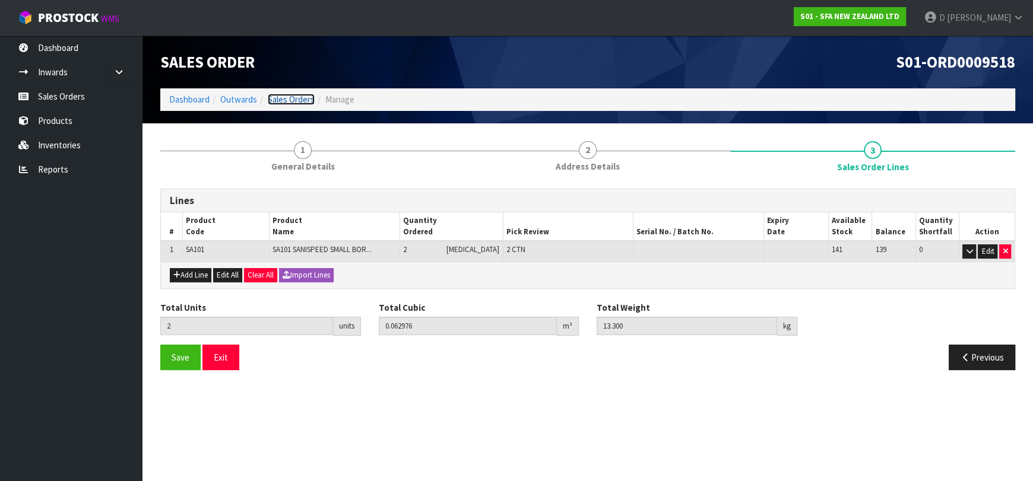
click at [287, 99] on link "Sales Orders" at bounding box center [291, 99] width 47 height 11
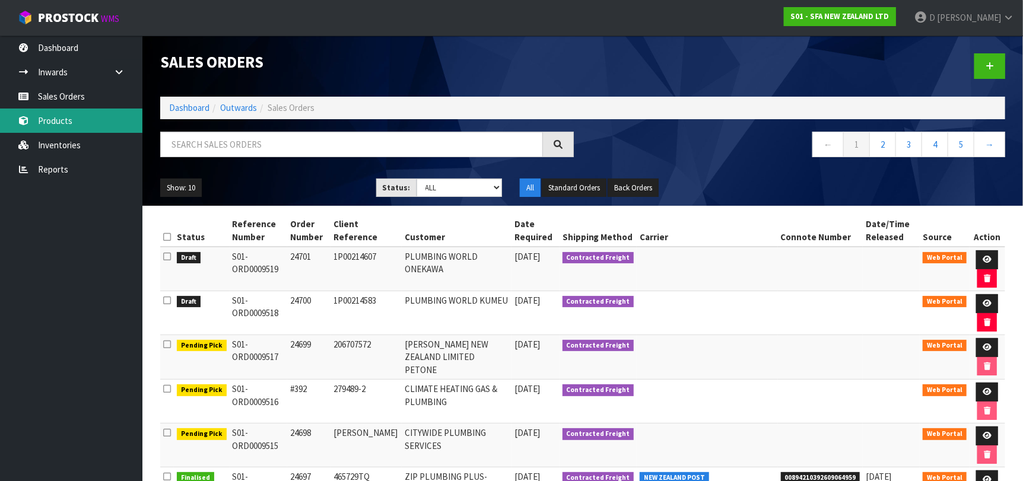
click at [66, 126] on link "Products" at bounding box center [71, 121] width 142 height 24
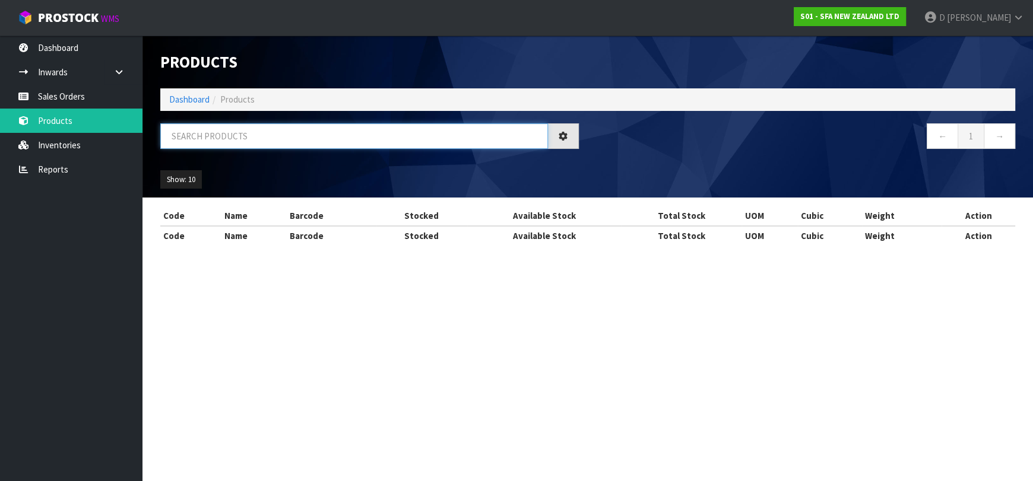
drag, startPoint x: 173, startPoint y: 155, endPoint x: 189, endPoint y: 144, distance: 19.6
click at [189, 144] on input "text" at bounding box center [354, 136] width 388 height 26
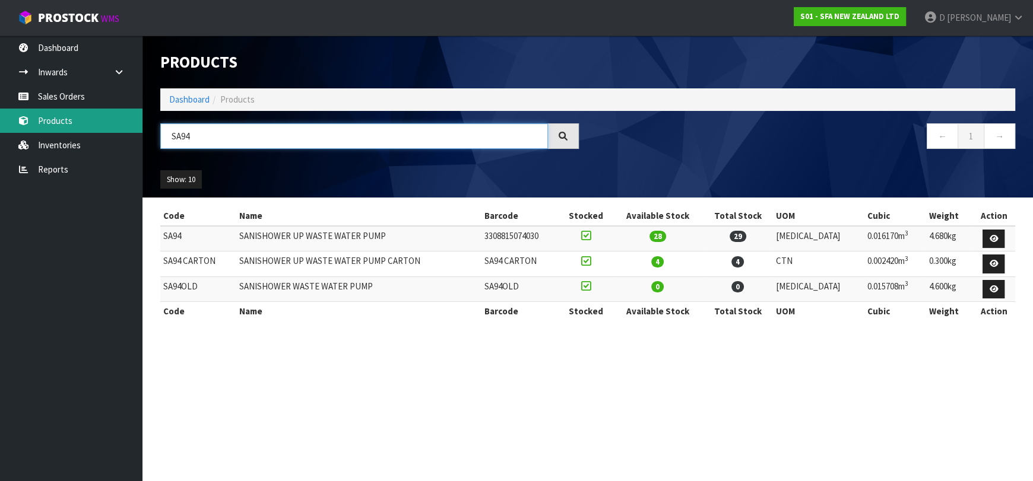
drag, startPoint x: 190, startPoint y: 144, endPoint x: 12, endPoint y: 122, distance: 178.8
click at [12, 122] on body "Toggle navigation ProStock WMS S01 - SFA NEW ZEALAND LTD [PERSON_NAME] Logout D…" at bounding box center [516, 240] width 1033 height 481
type input "SA101"
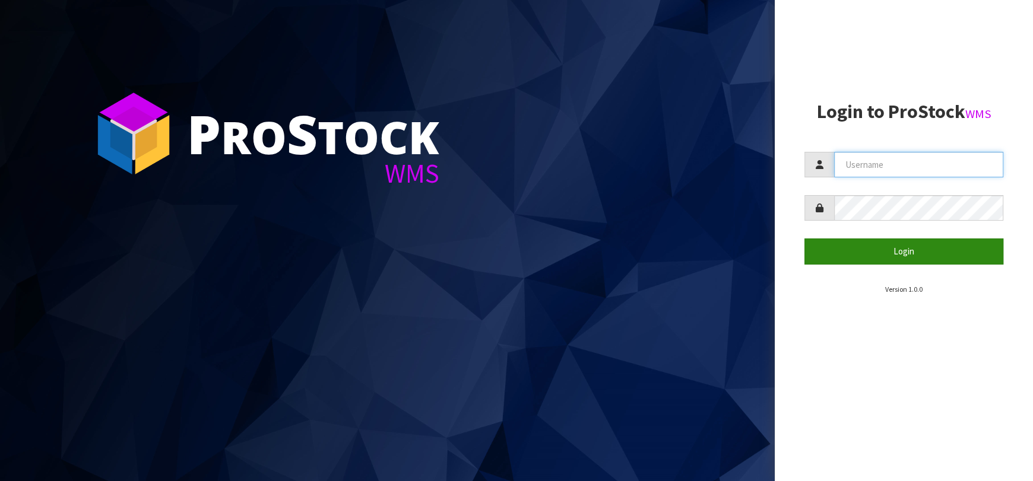
type input "[EMAIL_ADDRESS][DOMAIN_NAME]"
click at [859, 252] on button "Login" at bounding box center [903, 252] width 199 height 26
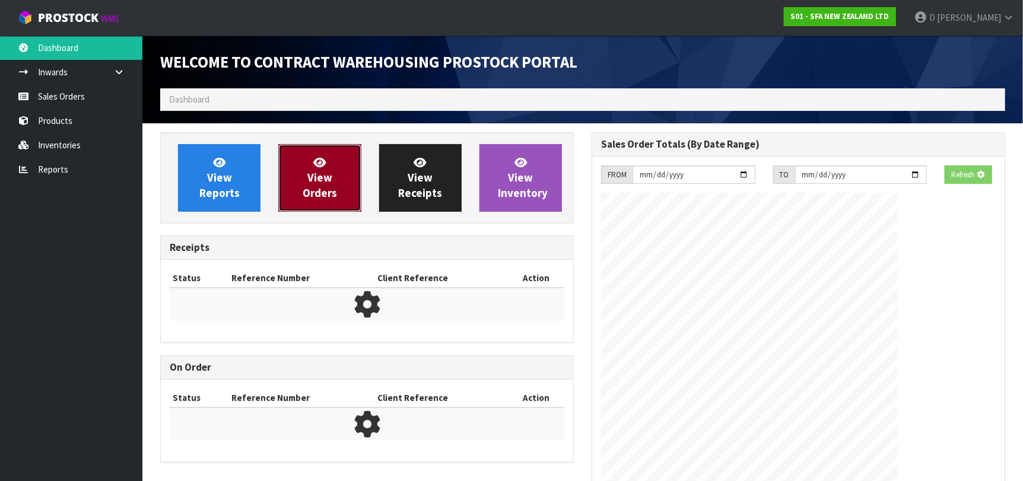
click at [285, 192] on link "View Orders" at bounding box center [319, 178] width 82 height 68
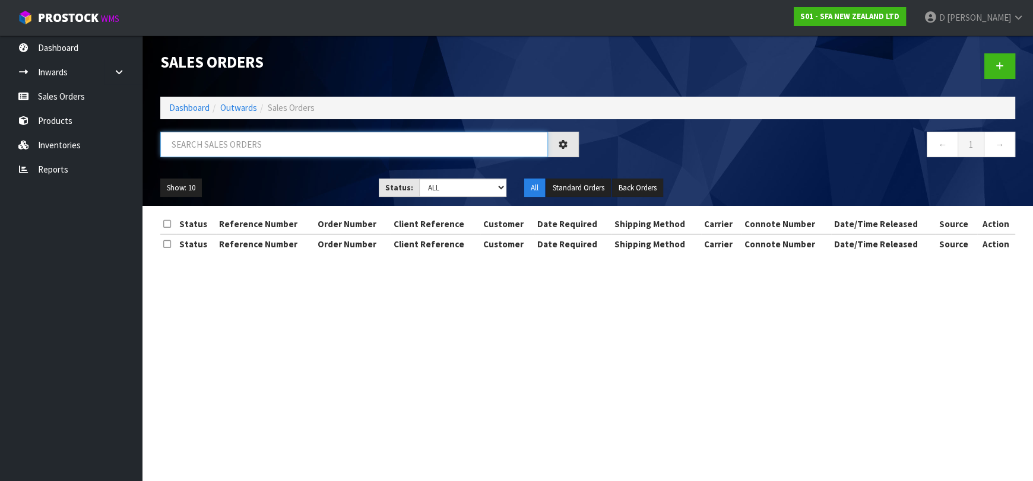
click at [320, 134] on input "text" at bounding box center [354, 145] width 388 height 26
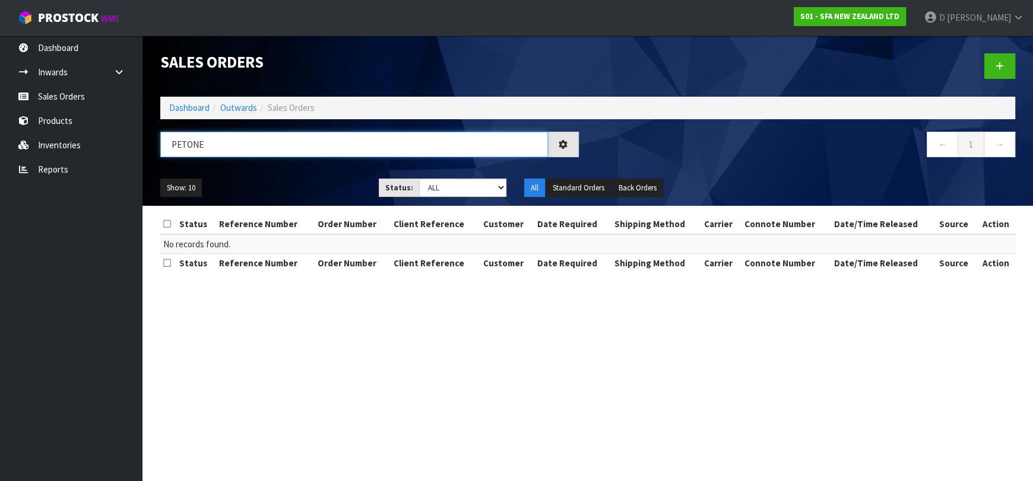
type input "PETONE"
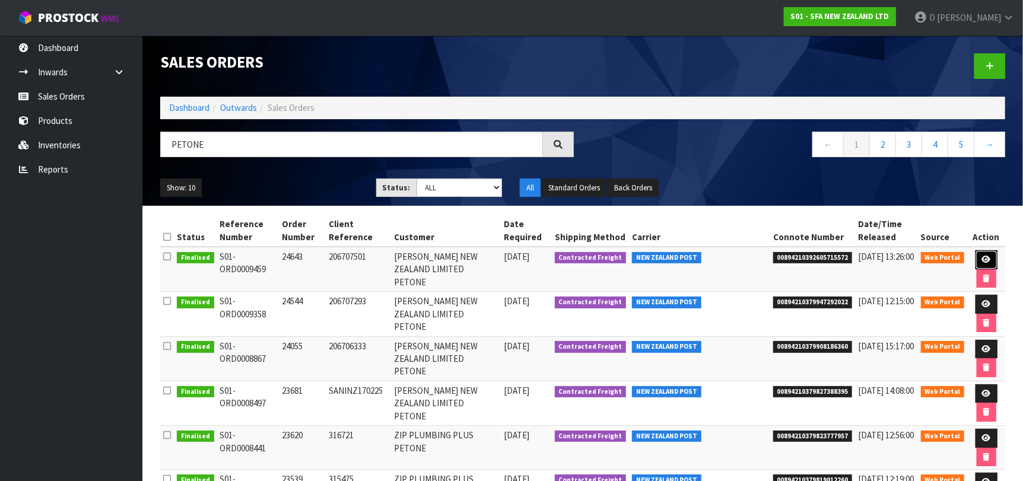
click at [989, 256] on link at bounding box center [987, 259] width 22 height 19
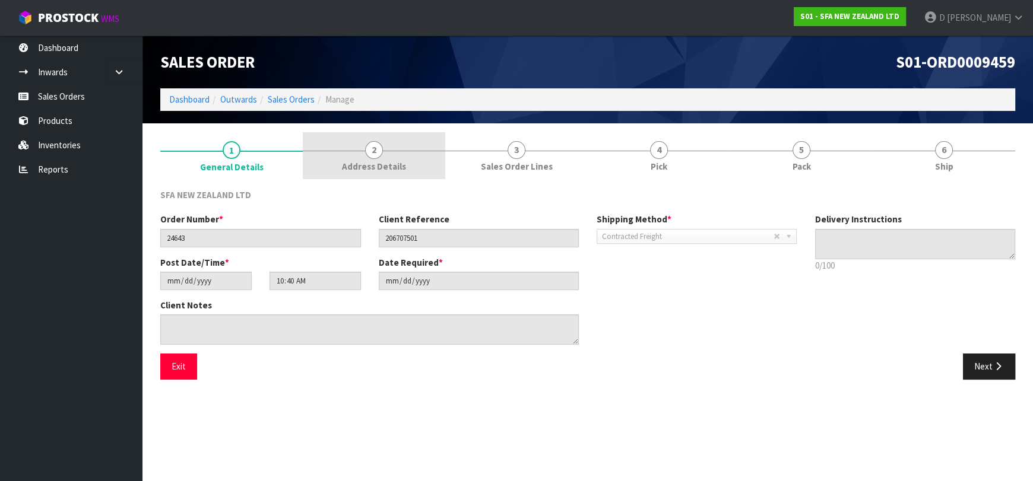
click at [349, 160] on span "Address Details" at bounding box center [374, 166] width 64 height 12
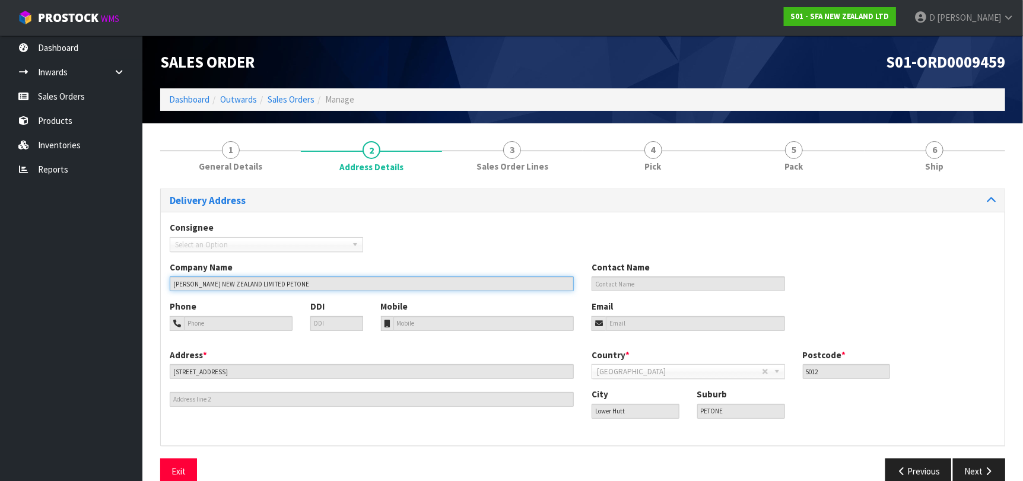
click at [289, 285] on input "[PERSON_NAME] NEW ZEALAND LIMITED PETONE" at bounding box center [372, 284] width 404 height 15
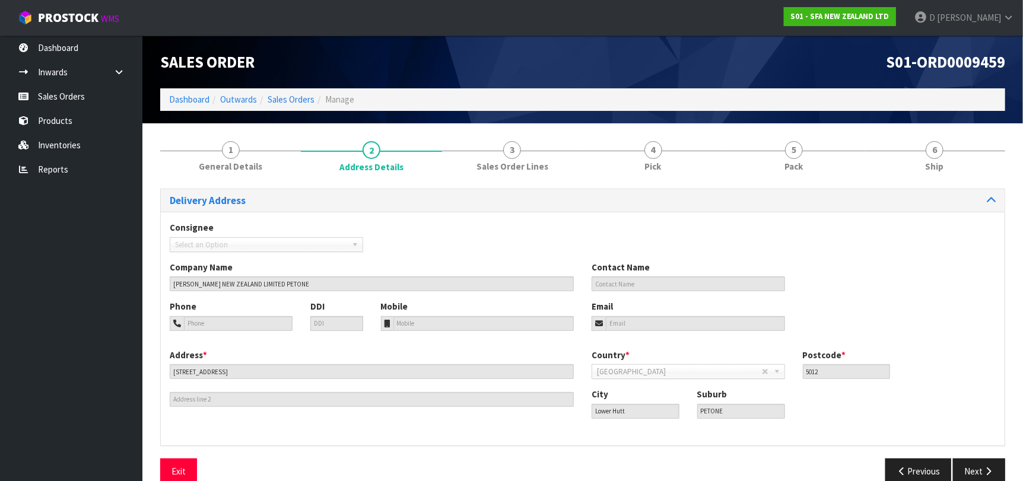
drag, startPoint x: 281, startPoint y: 345, endPoint x: 280, endPoint y: 366, distance: 20.8
click at [281, 348] on div "Consignee 000001.BAY MECHANICS - BAY MECHANICS 000001A - BRAKE & TRANSMISSION N…" at bounding box center [583, 328] width 844 height 233
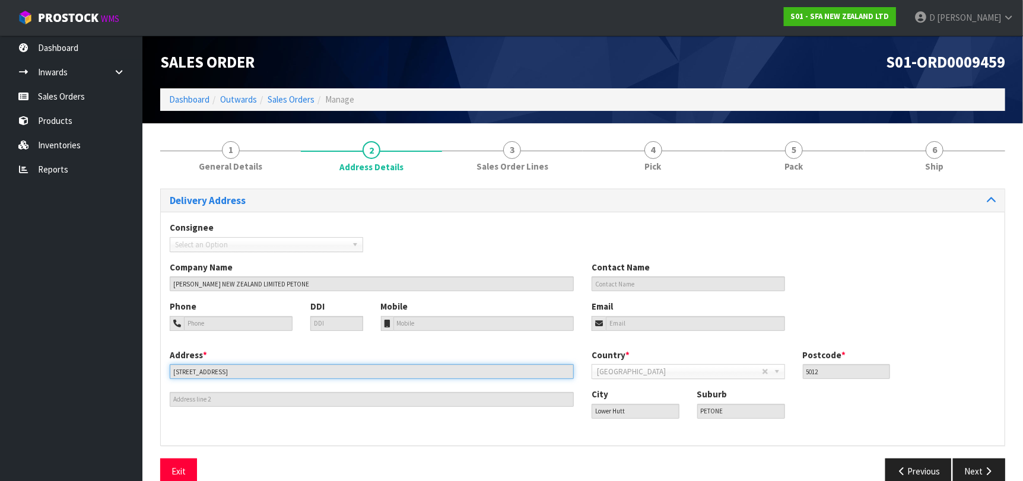
click at [280, 367] on input "[STREET_ADDRESS]" at bounding box center [372, 371] width 404 height 15
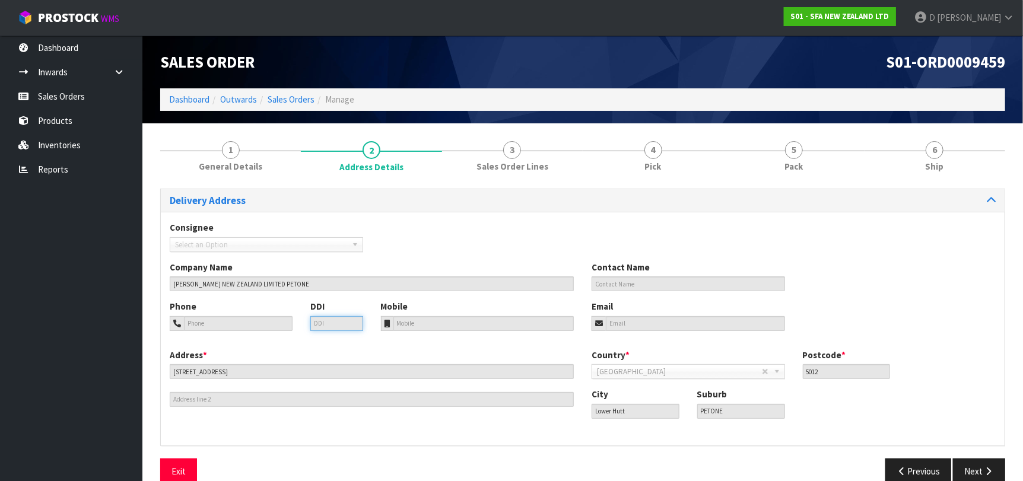
drag, startPoint x: 335, startPoint y: 321, endPoint x: 342, endPoint y: 299, distance: 23.6
click at [339, 310] on div "DDI" at bounding box center [336, 315] width 71 height 30
click at [343, 295] on div "Company Name REECE NEW ZEALAND LIMITED PETONE Contact Name" at bounding box center [583, 280] width 844 height 39
click at [343, 293] on div "Company Name REECE NEW ZEALAND LIMITED PETONE Contact Name" at bounding box center [583, 280] width 844 height 39
click at [343, 294] on div "Company Name REECE NEW ZEALAND LIMITED PETONE Contact Name" at bounding box center [583, 280] width 844 height 39
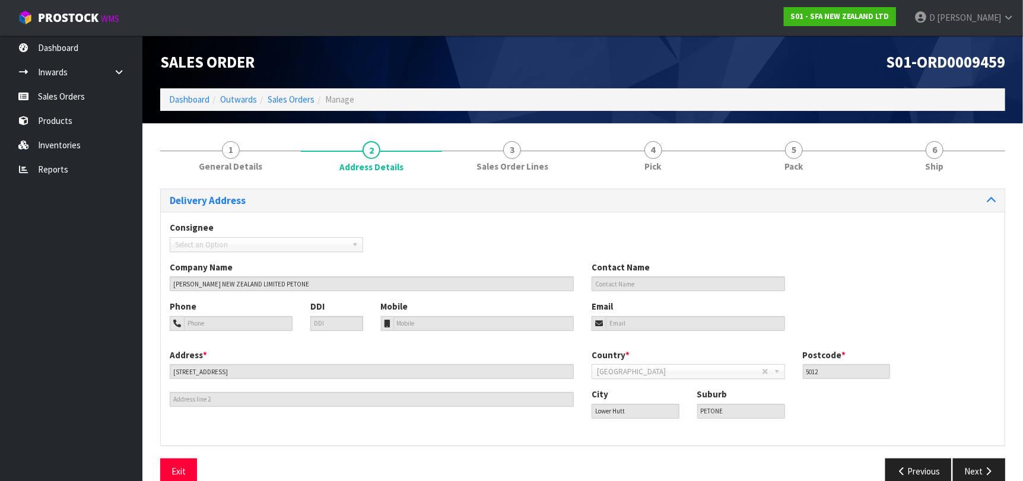
click at [343, 295] on div "Company Name REECE NEW ZEALAND LIMITED PETONE Contact Name" at bounding box center [583, 280] width 844 height 39
click at [739, 409] on input "PETONE" at bounding box center [741, 411] width 88 height 15
click at [833, 372] on input "5012" at bounding box center [847, 371] width 88 height 15
